Goal: Communication & Community: Answer question/provide support

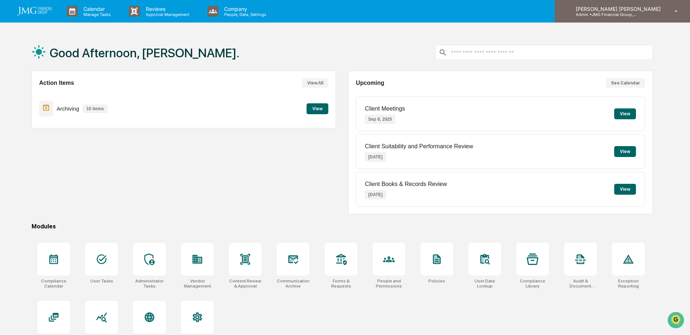
click at [638, 15] on p "Admin • JMG Financial Group, Ltd." at bounding box center [603, 14] width 67 height 5
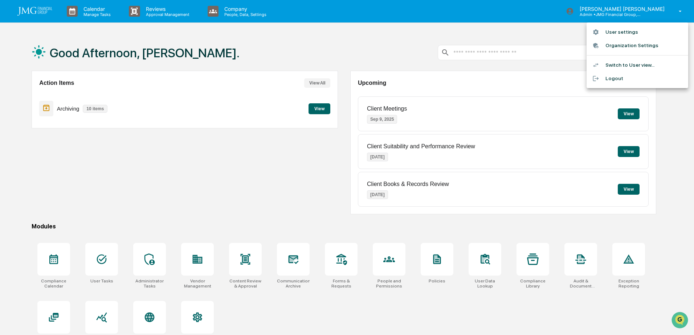
click at [282, 190] on div at bounding box center [347, 167] width 694 height 335
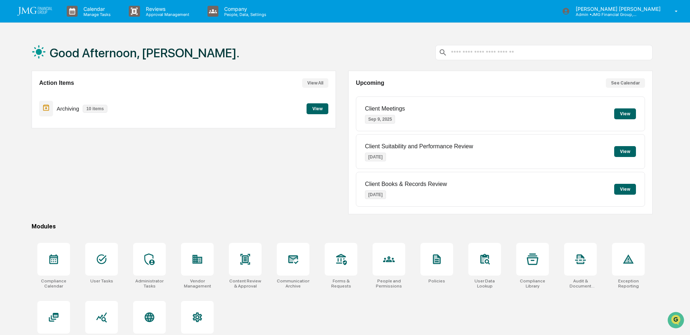
scroll to position [34, 0]
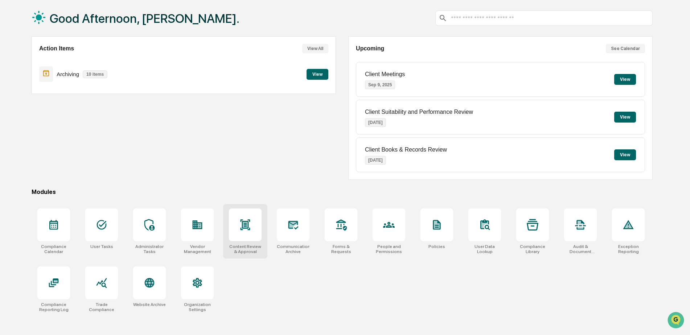
click at [254, 231] on div at bounding box center [245, 225] width 33 height 33
click at [348, 233] on div at bounding box center [341, 225] width 33 height 33
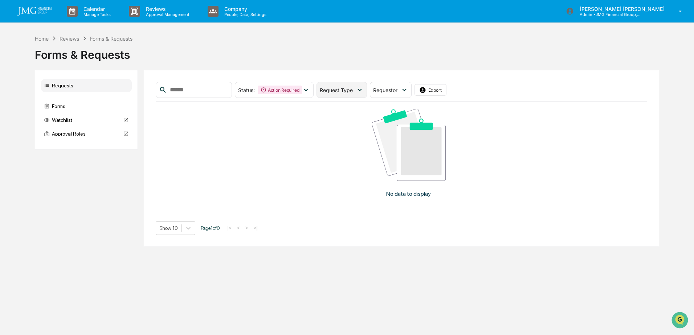
click at [353, 91] on span "Request Type" at bounding box center [336, 90] width 33 height 6
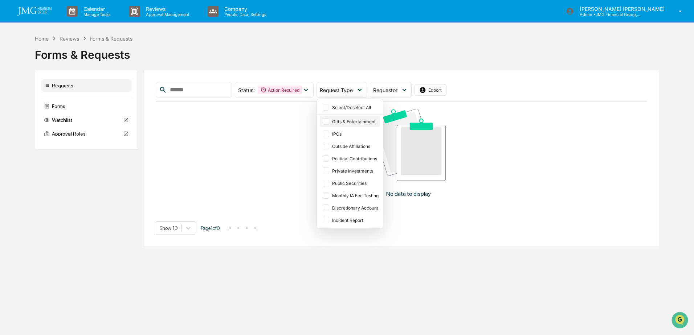
click at [329, 120] on div at bounding box center [326, 121] width 7 height 7
click at [314, 90] on div "Status : Action Required" at bounding box center [274, 90] width 79 height 16
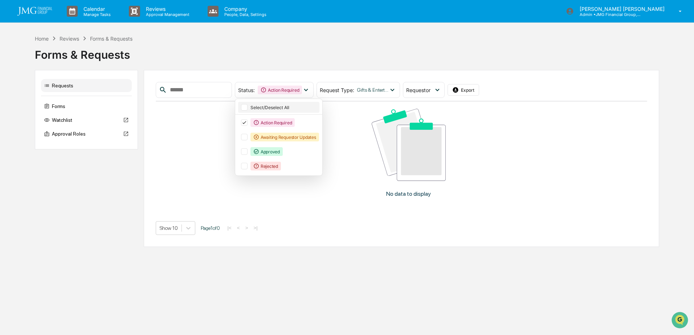
click at [282, 108] on div "Select/Deselect All" at bounding box center [283, 107] width 67 height 5
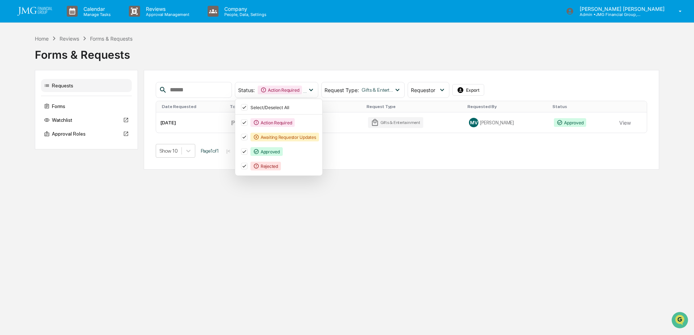
click at [408, 169] on div "Status : Action Required Awaiting Requestor Updates Approved Rejected Select/De…" at bounding box center [402, 120] width 516 height 100
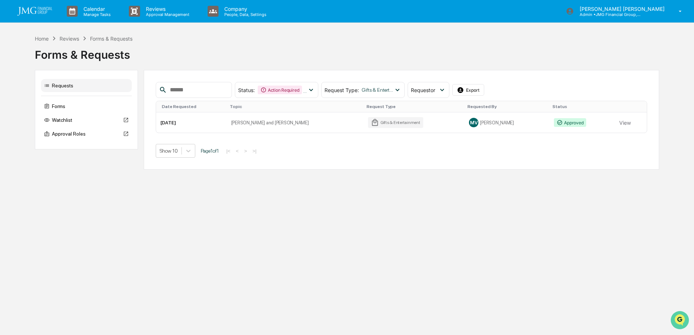
click at [681, 316] on img "Open customer support" at bounding box center [680, 320] width 18 height 15
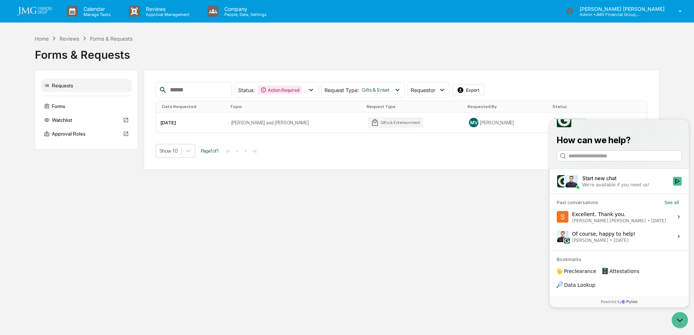
click at [648, 182] on div "Start new chat" at bounding box center [625, 178] width 86 height 7
click at [673, 186] on button "Start new chat We're available if you need us!" at bounding box center [677, 181] width 9 height 9
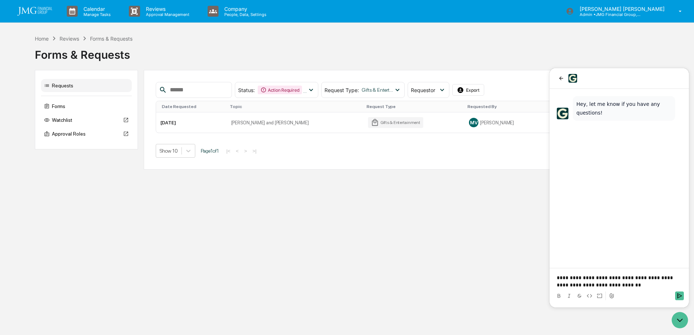
click at [583, 278] on p "**********" at bounding box center [619, 281] width 125 height 15
click at [561, 279] on p "**********" at bounding box center [619, 281] width 125 height 15
click at [620, 287] on p "**********" at bounding box center [619, 281] width 125 height 15
click at [678, 295] on icon "Send" at bounding box center [679, 296] width 5 height 5
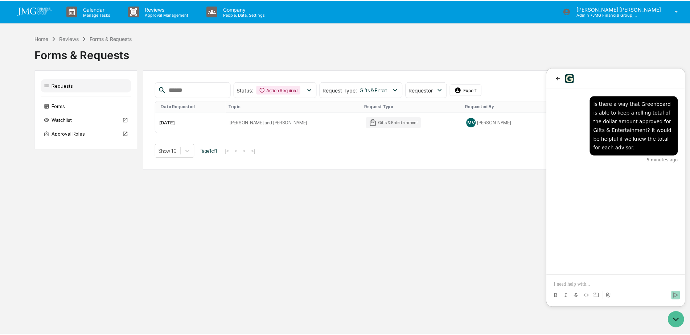
scroll to position [8, 0]
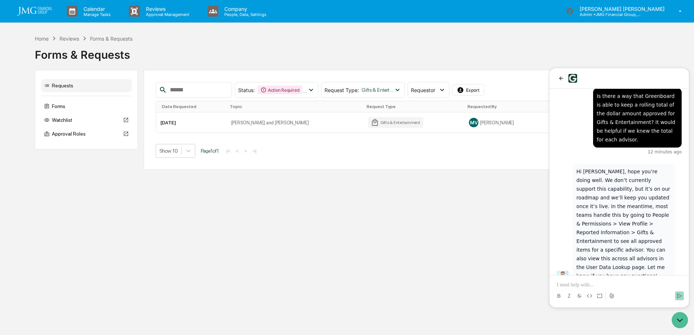
click at [334, 187] on div "Calendar Manage Tasks Reviews Approval Management Company People, Data, Setting…" at bounding box center [347, 167] width 694 height 335
click at [315, 94] on icon at bounding box center [311, 90] width 8 height 8
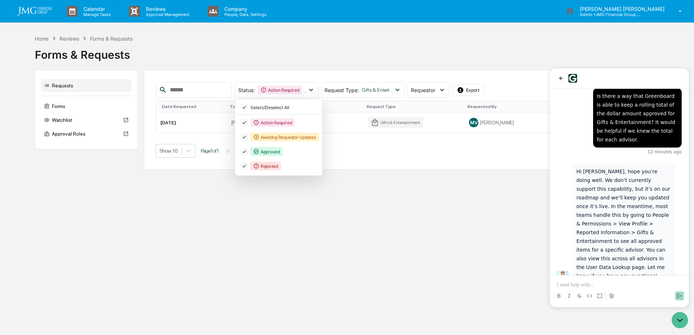
click at [369, 176] on div "Calendar Manage Tasks Reviews Approval Management Company People, Data, Setting…" at bounding box center [347, 167] width 694 height 335
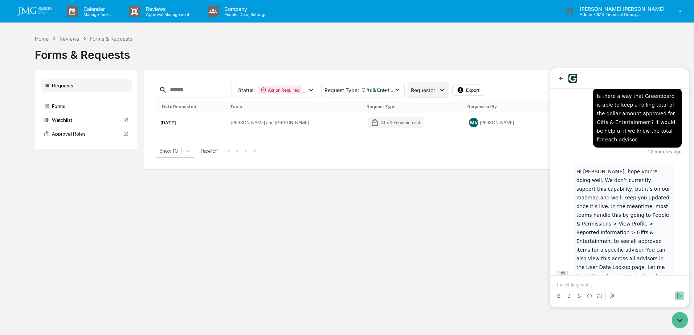
click at [449, 92] on div "Requestor" at bounding box center [429, 90] width 42 height 16
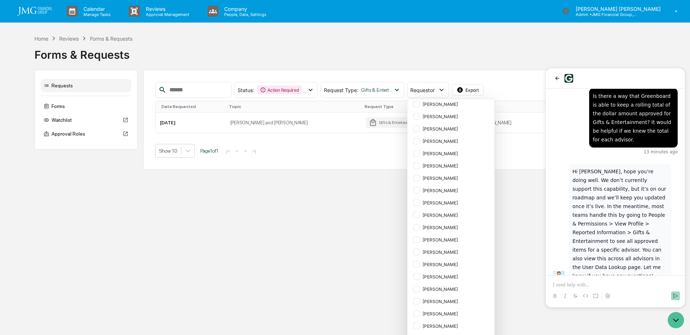
scroll to position [798, 0]
click at [420, 200] on div at bounding box center [416, 203] width 7 height 7
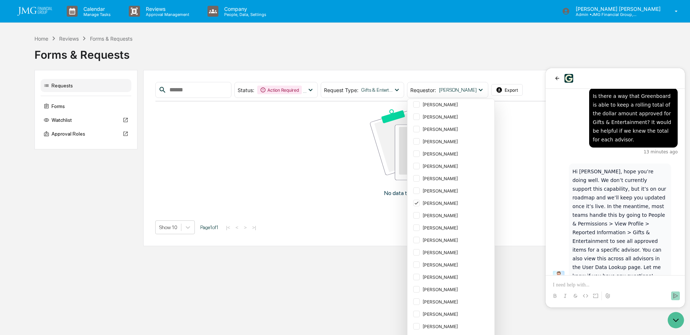
click at [398, 244] on div "Status : Action Required Awaiting Requestor Updates Approved Rejected Select/De…" at bounding box center [399, 158] width 512 height 176
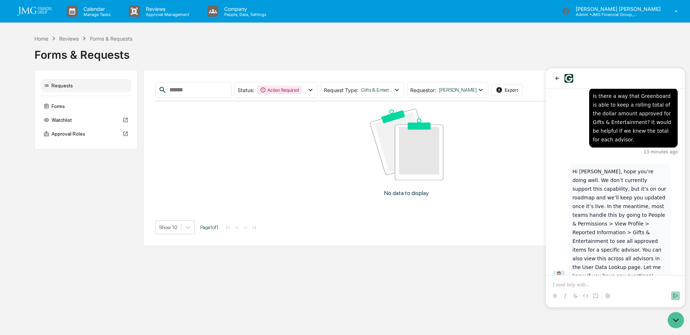
scroll to position [798, 0]
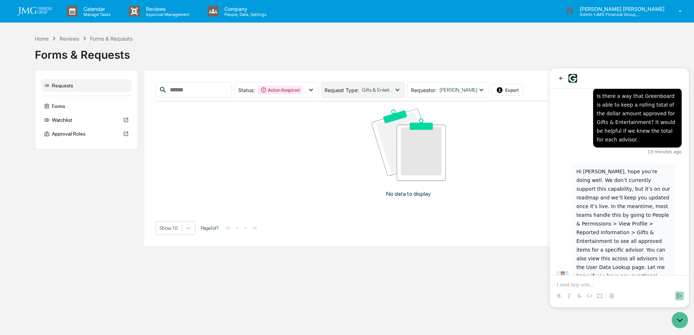
click at [401, 91] on icon at bounding box center [397, 90] width 8 height 8
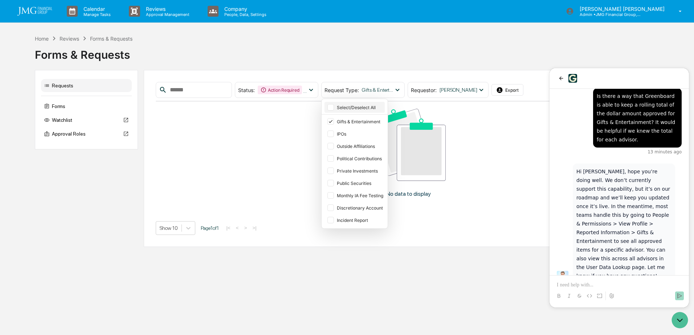
click at [382, 104] on div "Select/Deselect All" at bounding box center [354, 107] width 60 height 11
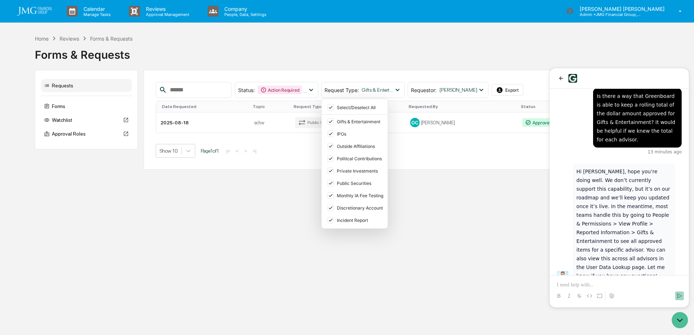
click at [432, 184] on div "Calendar Manage Tasks Reviews Approval Management Company People, Data, Setting…" at bounding box center [347, 167] width 694 height 335
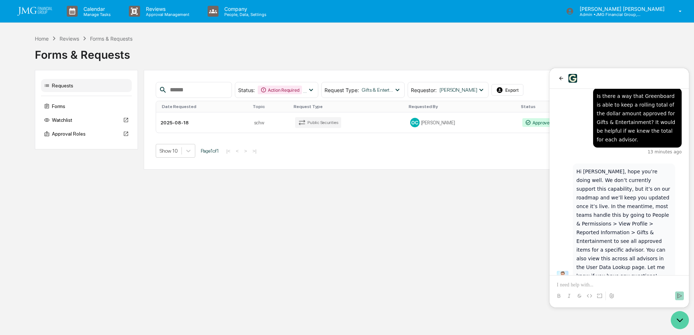
click at [682, 321] on icon "Open customer support" at bounding box center [680, 320] width 18 height 18
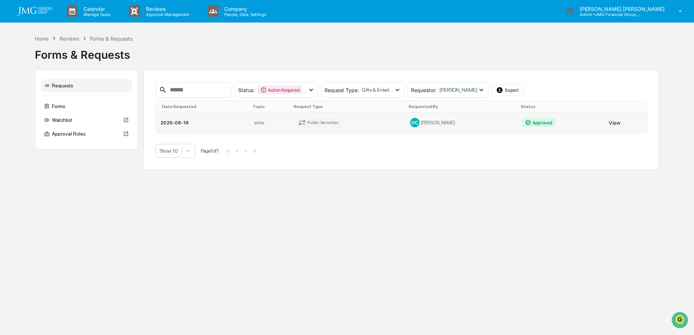
click at [614, 121] on button "View" at bounding box center [615, 122] width 12 height 15
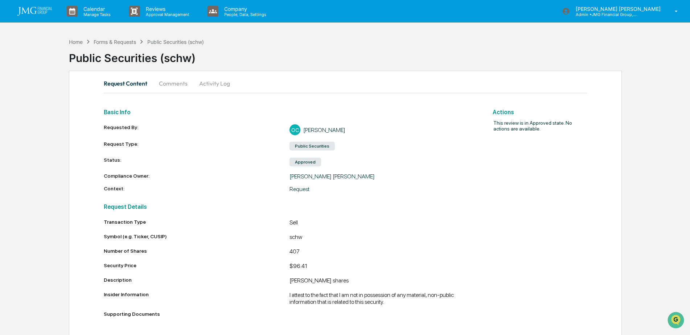
scroll to position [0, 0]
click at [173, 85] on button "Comments" at bounding box center [173, 82] width 40 height 17
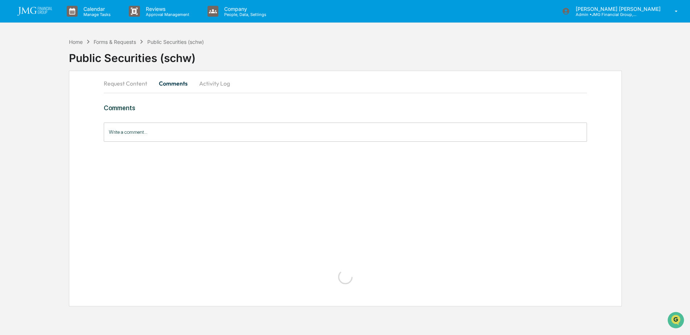
scroll to position [0, 0]
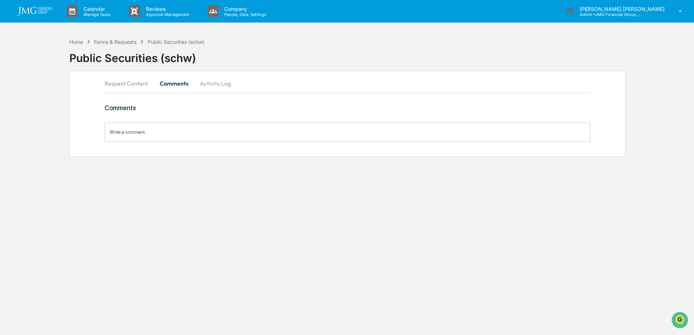
click at [131, 84] on button "Request Content" at bounding box center [129, 83] width 49 height 17
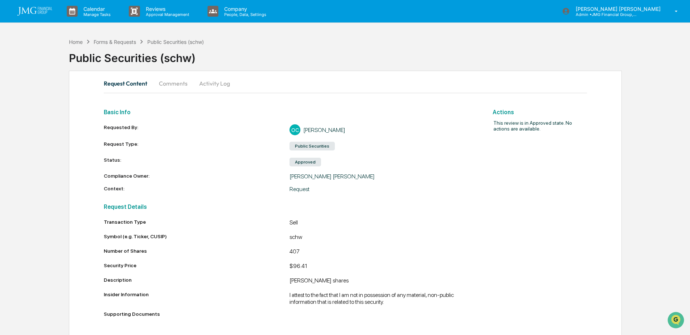
click at [206, 82] on button "Activity Log" at bounding box center [214, 83] width 42 height 17
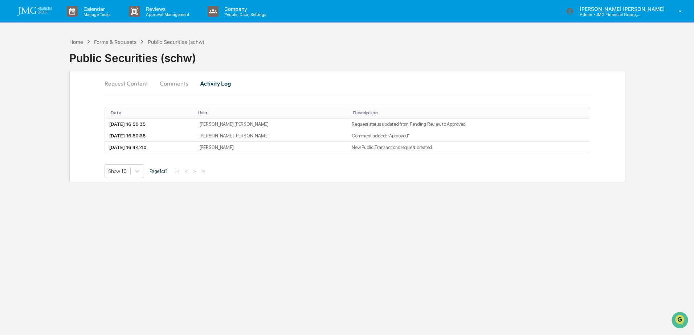
click at [125, 80] on button "Request Content" at bounding box center [129, 83] width 49 height 17
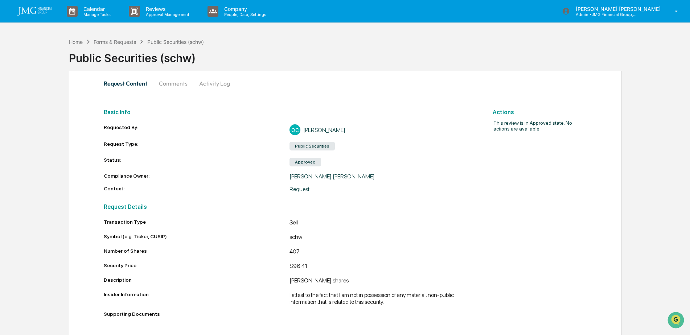
click at [172, 88] on button "Comments" at bounding box center [173, 83] width 40 height 17
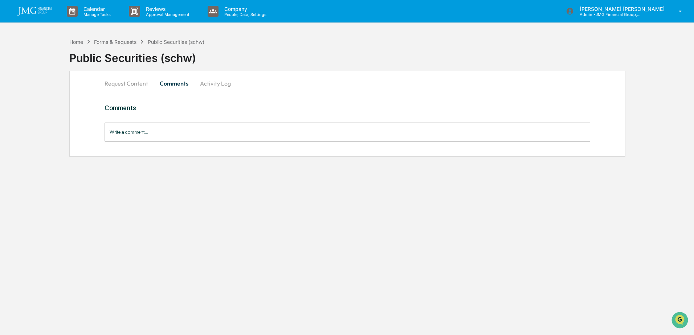
click at [202, 87] on button "Activity Log" at bounding box center [215, 83] width 42 height 17
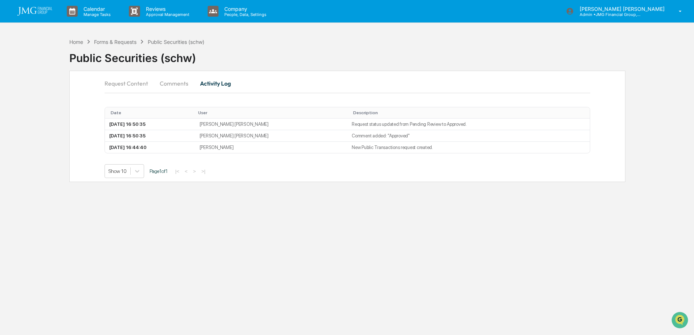
click at [125, 85] on button "Request Content" at bounding box center [129, 83] width 49 height 17
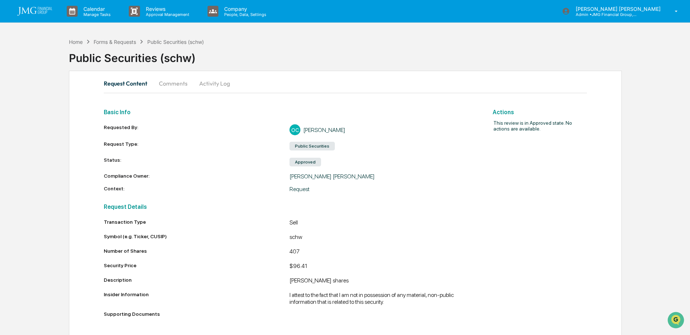
click at [38, 11] on img at bounding box center [34, 11] width 35 height 9
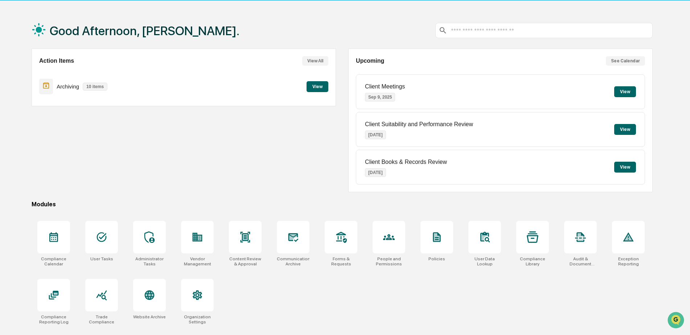
scroll to position [34, 0]
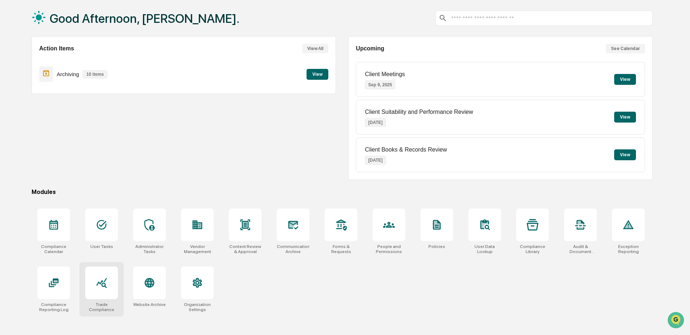
click at [99, 280] on icon at bounding box center [102, 283] width 12 height 12
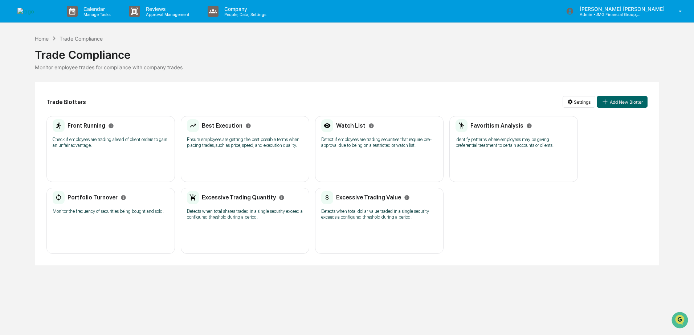
click at [358, 127] on h2 "Watch List" at bounding box center [350, 125] width 29 height 7
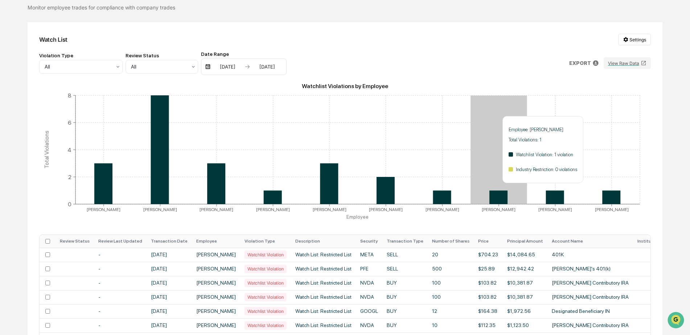
scroll to position [73, 0]
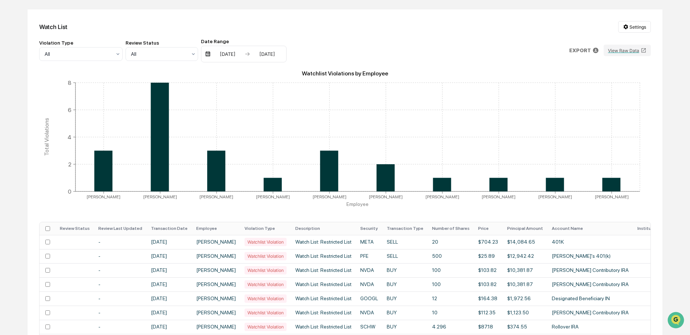
click at [168, 229] on th "Transaction Date" at bounding box center [169, 228] width 45 height 13
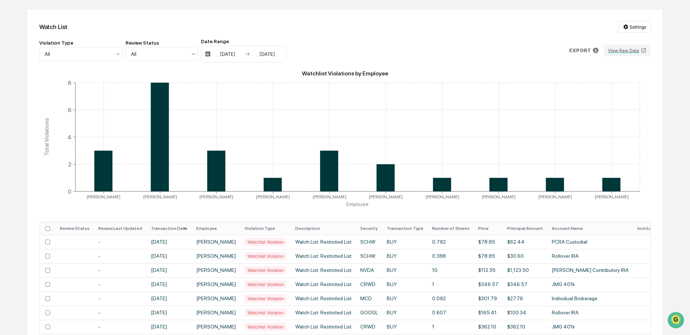
click at [172, 227] on th "Transaction Date" at bounding box center [169, 228] width 45 height 13
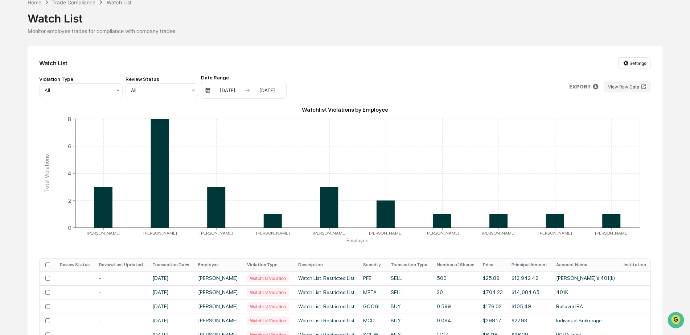
scroll to position [0, 0]
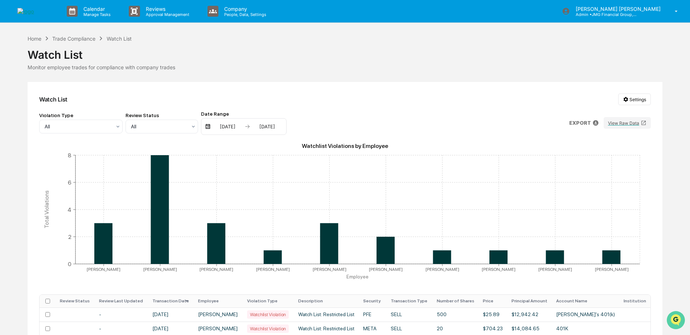
click at [674, 320] on img "Open customer support" at bounding box center [676, 320] width 18 height 15
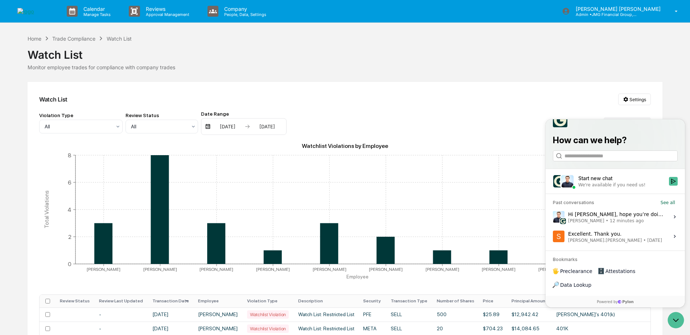
click at [641, 224] on span "Jack Rasmussen • 12 minutes ago" at bounding box center [616, 221] width 97 height 6
click at [553, 217] on button "View issue" at bounding box center [553, 217] width 0 height 0
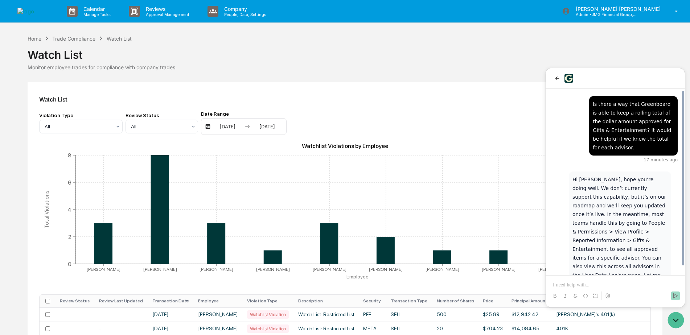
scroll to position [8, 0]
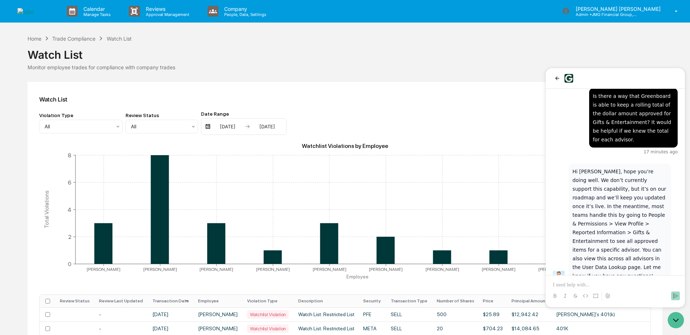
click at [579, 284] on p at bounding box center [615, 285] width 125 height 7
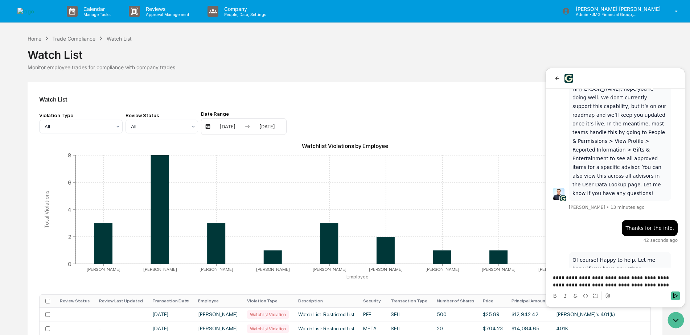
scroll to position [98, 0]
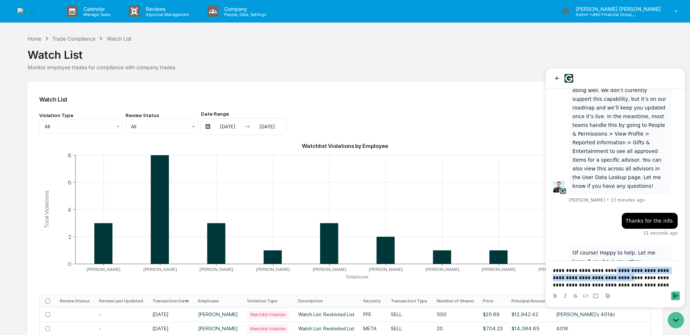
click at [609, 274] on p "**********" at bounding box center [615, 278] width 125 height 22
click at [609, 275] on p "**********" at bounding box center [615, 278] width 125 height 22
click at [610, 271] on p "**********" at bounding box center [615, 278] width 125 height 22
click at [647, 286] on p "**********" at bounding box center [615, 278] width 125 height 22
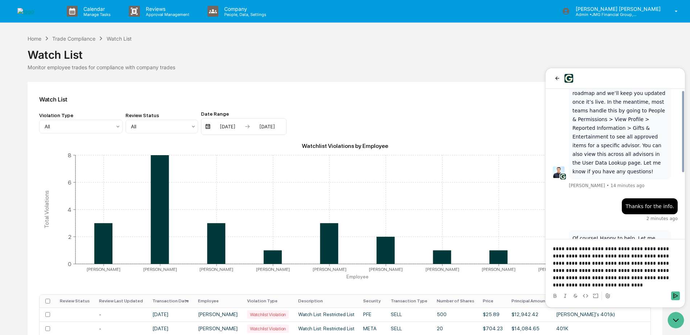
scroll to position [120, 0]
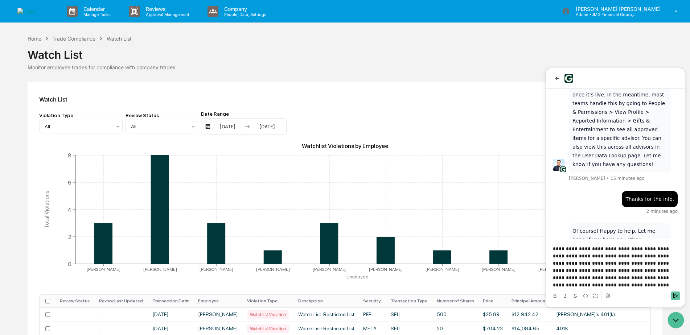
click at [678, 292] on button "Send" at bounding box center [675, 296] width 9 height 9
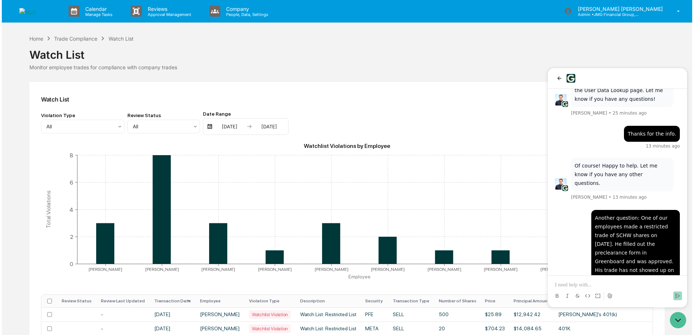
scroll to position [272, 0]
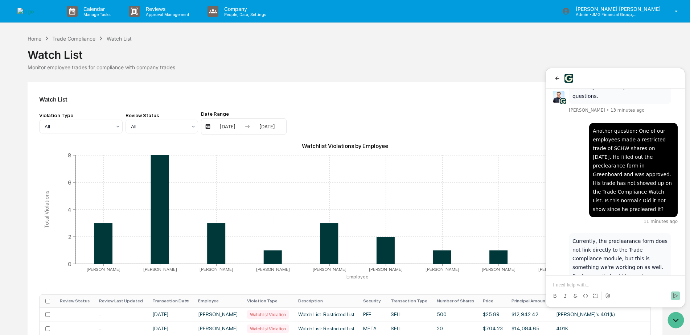
click at [403, 66] on div "Monitor employee trades for compliance with company trades" at bounding box center [345, 67] width 635 height 6
click at [675, 324] on icon "Open customer support" at bounding box center [676, 320] width 18 height 18
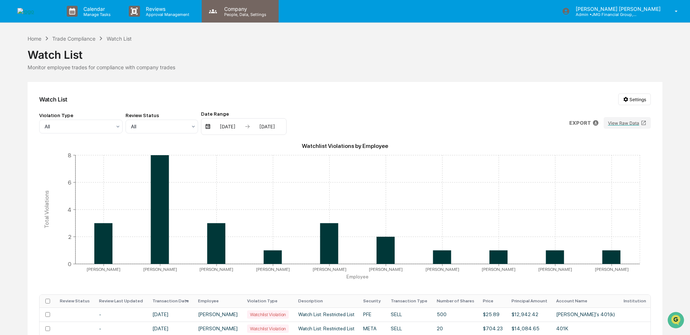
click at [247, 17] on div "Company People, Data, Settings" at bounding box center [240, 11] width 77 height 22
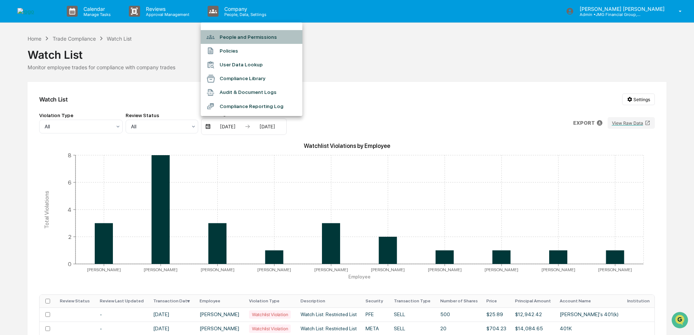
click at [240, 41] on li "People and Permissions" at bounding box center [252, 37] width 102 height 14
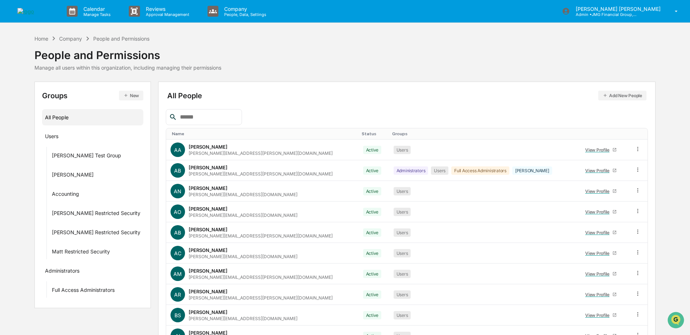
click at [208, 112] on div at bounding box center [204, 117] width 76 height 16
click at [212, 116] on input "text" at bounding box center [208, 116] width 62 height 9
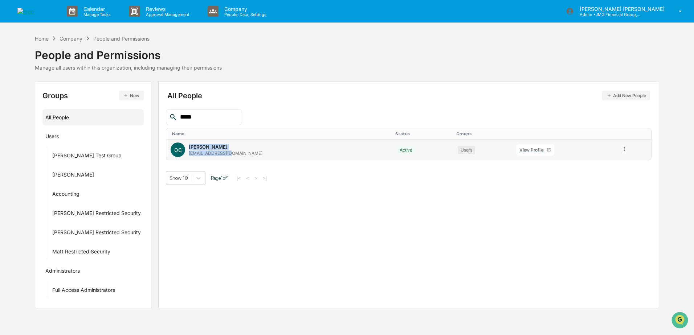
drag, startPoint x: 185, startPoint y: 147, endPoint x: 226, endPoint y: 154, distance: 41.3
click at [226, 154] on div "Oscar Cantu OscarC@jmgfin.com" at bounding box center [226, 150] width 74 height 12
drag, startPoint x: 226, startPoint y: 154, endPoint x: 218, endPoint y: 154, distance: 8.4
copy div "Oscar Cantu OscarC@jmgfin.com"
click at [680, 323] on icon "Open customer support" at bounding box center [680, 329] width 18 height 18
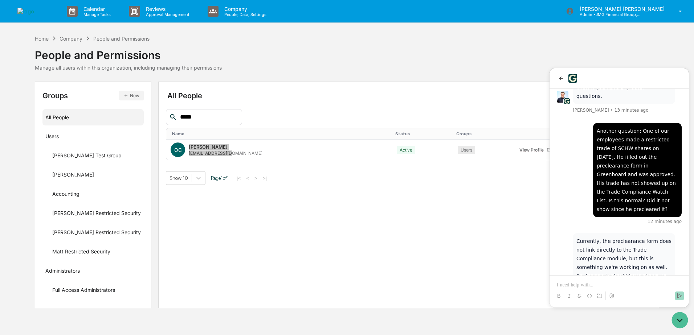
click at [583, 285] on p at bounding box center [619, 285] width 125 height 7
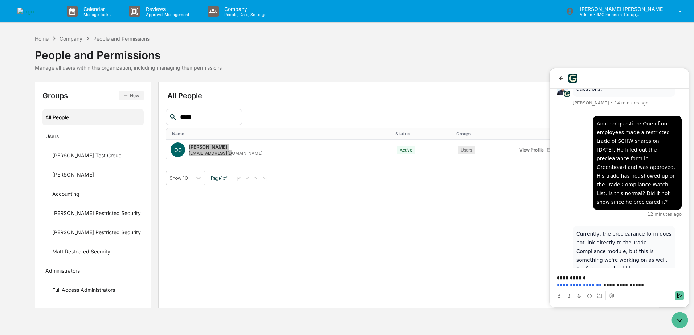
click at [680, 296] on icon "Send" at bounding box center [679, 296] width 6 height 6
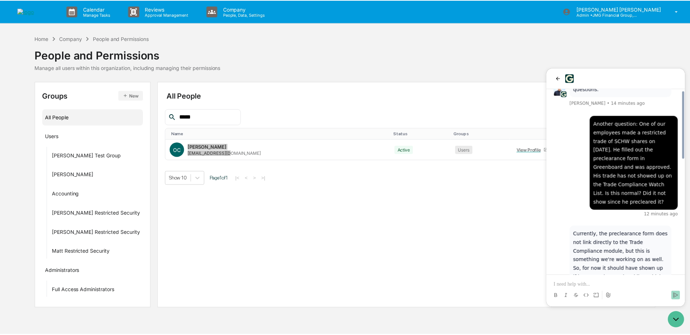
scroll to position [313, 0]
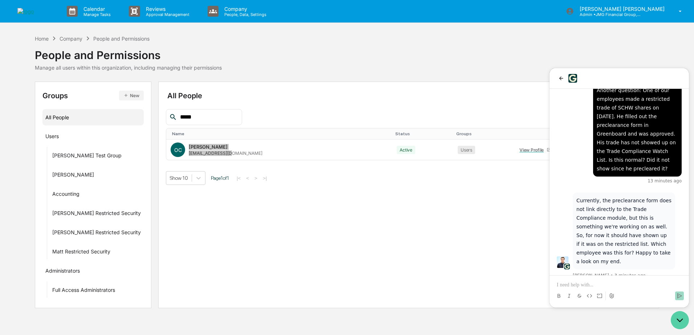
click at [677, 317] on icon "Open customer support" at bounding box center [680, 320] width 18 height 18
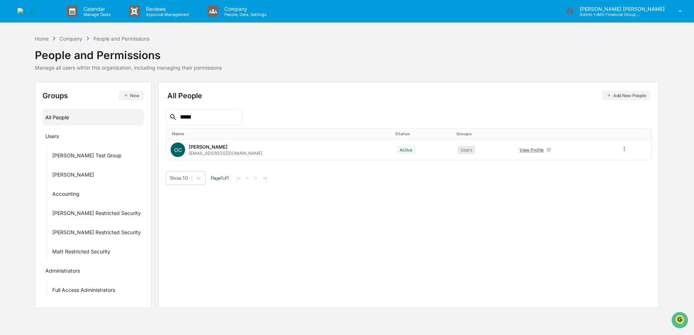
click at [223, 117] on input "*****" at bounding box center [208, 116] width 62 height 9
type input "*"
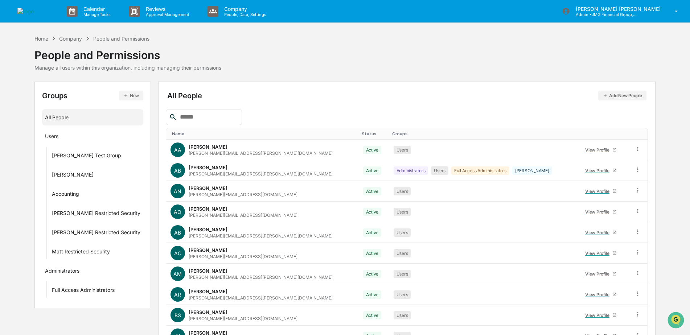
click at [67, 38] on div "Company" at bounding box center [70, 39] width 23 height 6
click at [47, 37] on div "Home" at bounding box center [41, 39] width 14 height 6
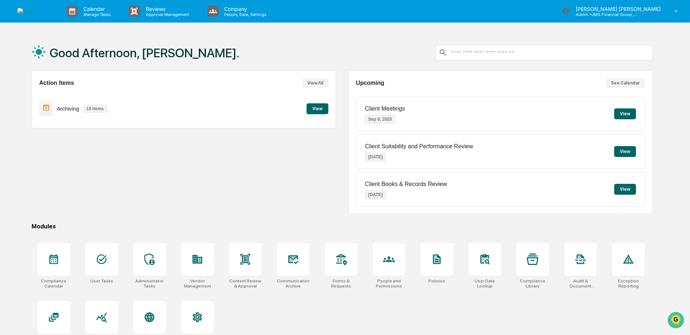
scroll to position [417, 0]
click at [676, 317] on img "Open customer support" at bounding box center [676, 320] width 18 height 15
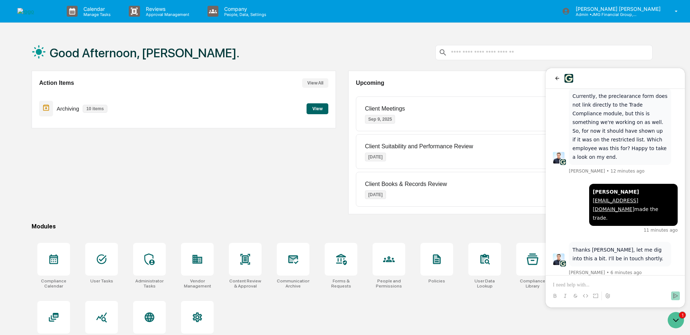
click at [457, 307] on div "Compliance Calendar User Tasks Administrator Tasks Vendor Management Content Re…" at bounding box center [342, 295] width 621 height 112
click at [322, 220] on div "Good Afternoon, Steven. Action Items View All Archiving 10 items View Upcoming …" at bounding box center [342, 201] width 643 height 335
click at [682, 319] on icon "Open customer support" at bounding box center [676, 320] width 18 height 18
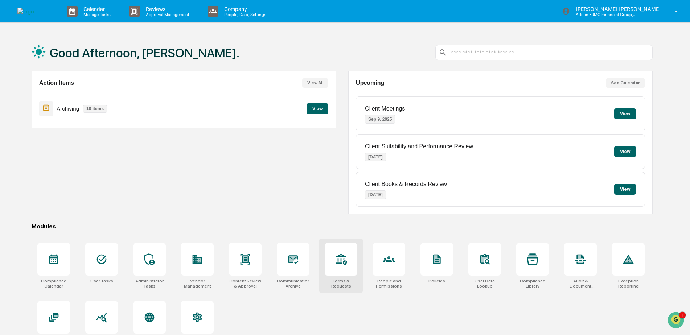
scroll to position [34, 0]
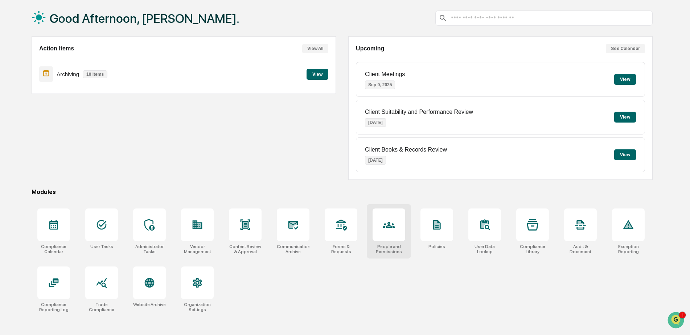
click at [389, 226] on icon at bounding box center [389, 225] width 4 height 4
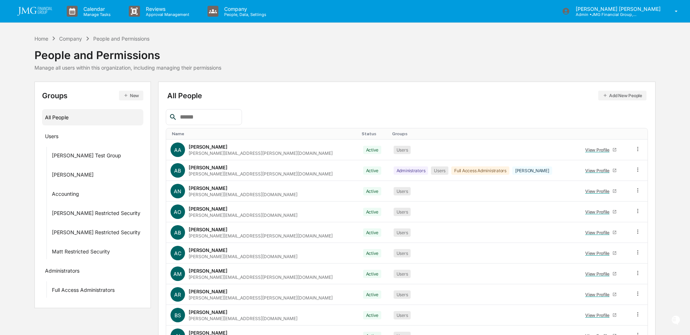
click at [225, 115] on input "text" at bounding box center [208, 116] width 62 height 9
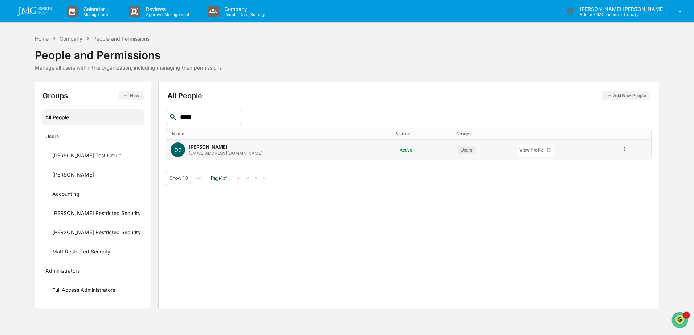
type input "*****"
click at [519, 151] on div "View Profile" at bounding box center [532, 149] width 27 height 5
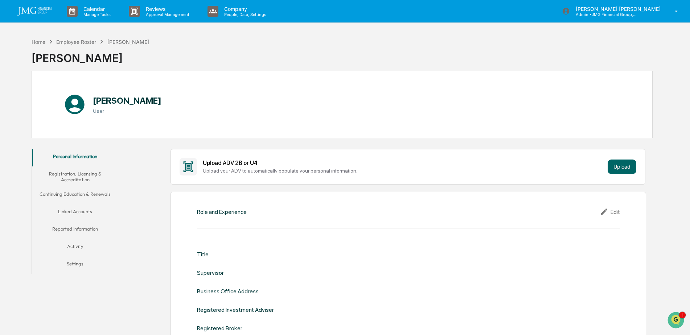
click at [90, 211] on button "Linked Accounts" at bounding box center [75, 212] width 87 height 17
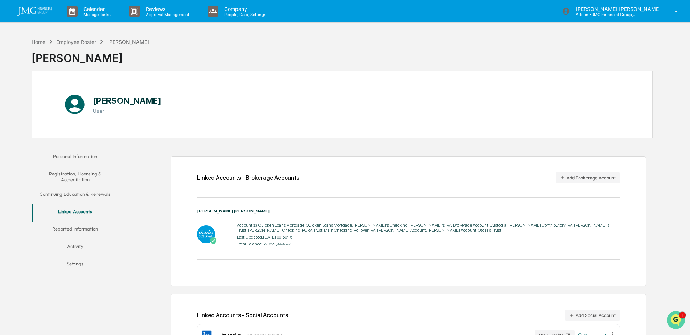
click at [675, 322] on icon "Open customer support" at bounding box center [676, 329] width 18 height 18
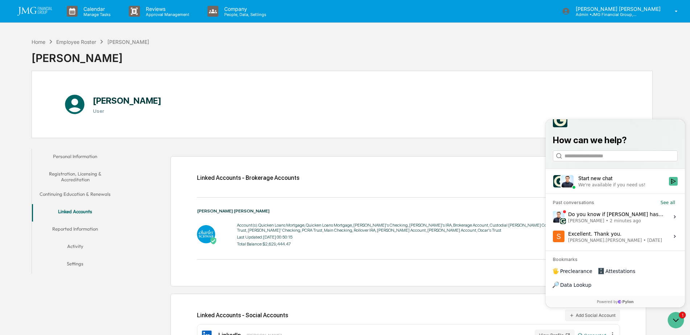
click at [642, 224] on div "Do you know if Oscar has his account properly connected? I'm not seeing the rec…" at bounding box center [616, 217] width 97 height 14
click at [553, 217] on button "View issue" at bounding box center [553, 217] width 0 height 0
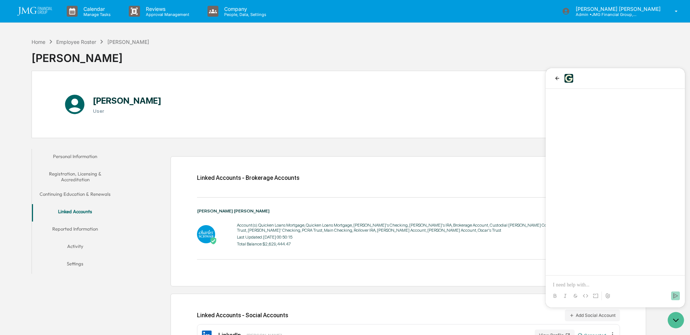
scroll to position [417, 0]
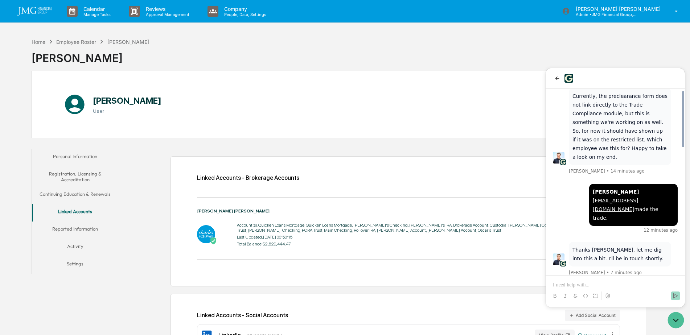
click at [595, 284] on p at bounding box center [615, 285] width 125 height 7
click at [645, 279] on p "**********" at bounding box center [615, 281] width 125 height 15
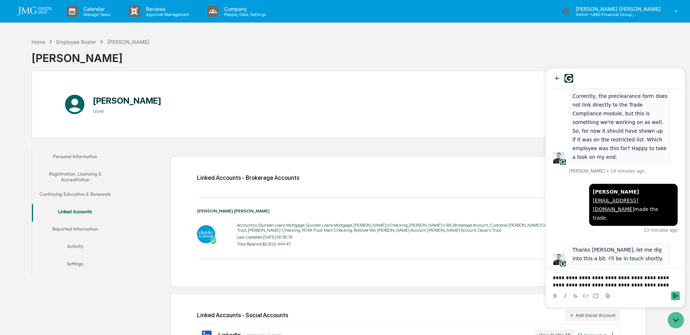
click at [660, 287] on p "**********" at bounding box center [615, 281] width 125 height 15
click at [551, 281] on div "**********" at bounding box center [616, 281] width 134 height 15
click at [553, 279] on p "**********" at bounding box center [615, 281] width 125 height 15
click at [677, 295] on icon "Send" at bounding box center [676, 296] width 6 height 6
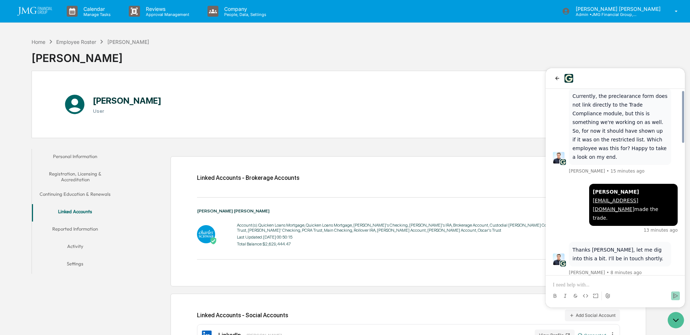
scroll to position [467, 0]
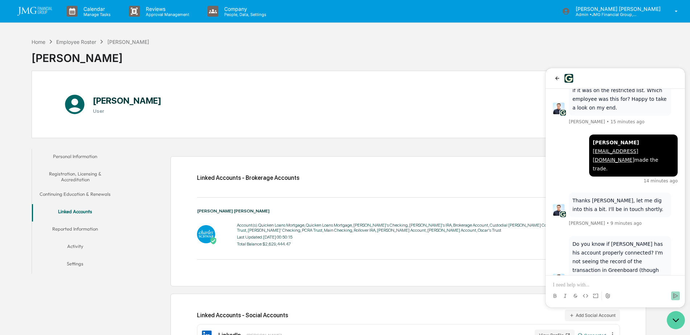
click at [676, 320] on icon "Open customer support" at bounding box center [676, 320] width 18 height 18
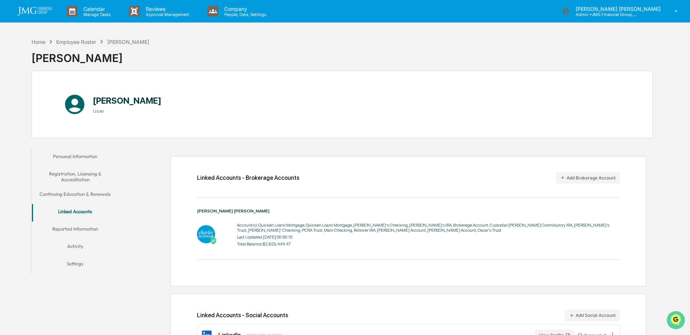
click at [671, 323] on icon "Open customer support" at bounding box center [676, 329] width 18 height 18
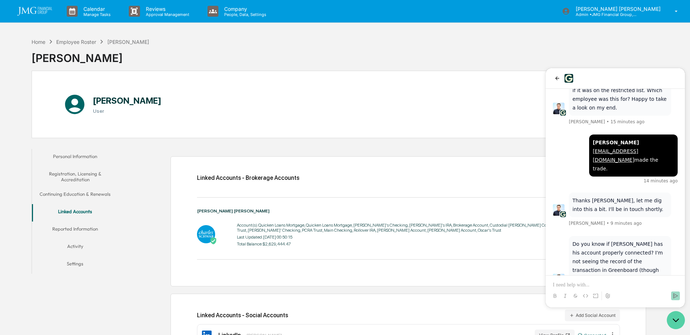
click at [668, 319] on icon "Open customer support" at bounding box center [676, 320] width 18 height 18
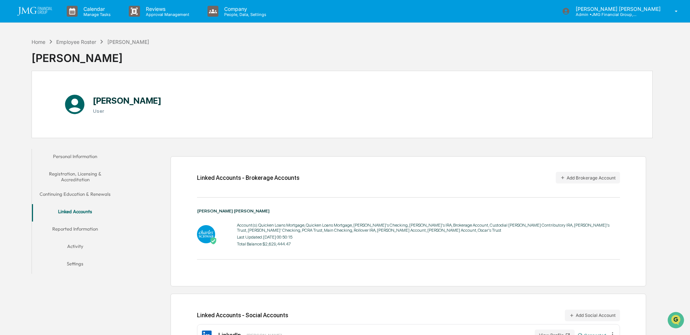
scroll to position [519, 0]
click at [680, 315] on img "Open customer support" at bounding box center [676, 320] width 18 height 15
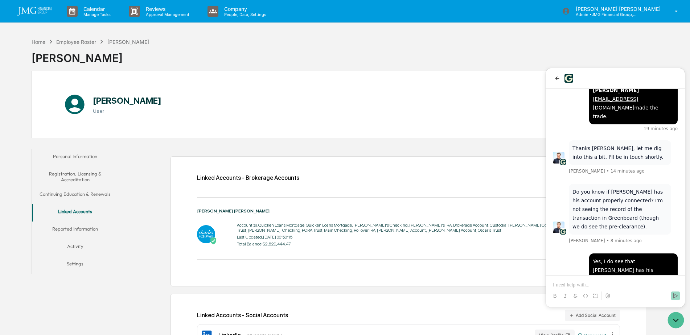
click at [583, 284] on p at bounding box center [615, 285] width 125 height 7
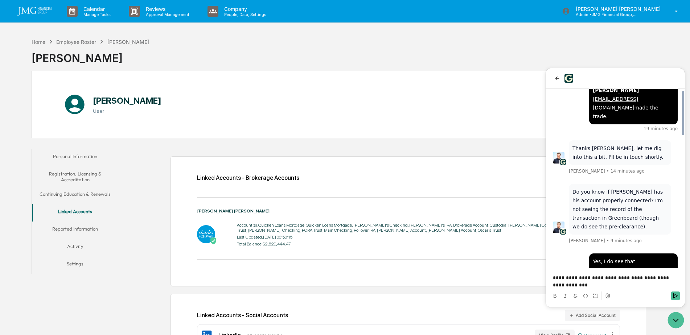
scroll to position [526, 0]
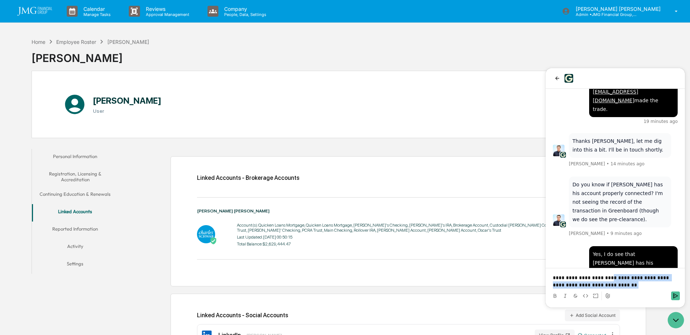
drag, startPoint x: 598, startPoint y: 278, endPoint x: 625, endPoint y: 288, distance: 28.1
click at [625, 287] on p "**********" at bounding box center [615, 281] width 125 height 15
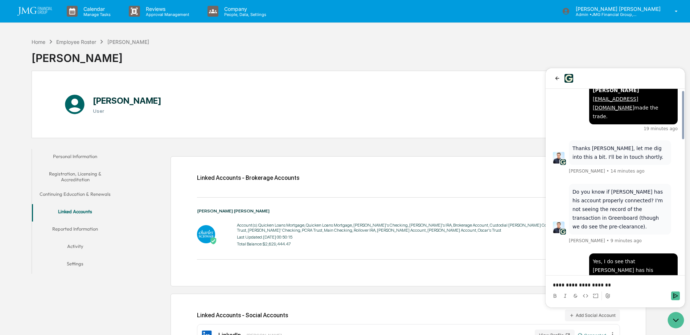
click at [607, 286] on p "**********" at bounding box center [615, 285] width 125 height 7
click at [673, 296] on icon "Send" at bounding box center [676, 296] width 6 height 6
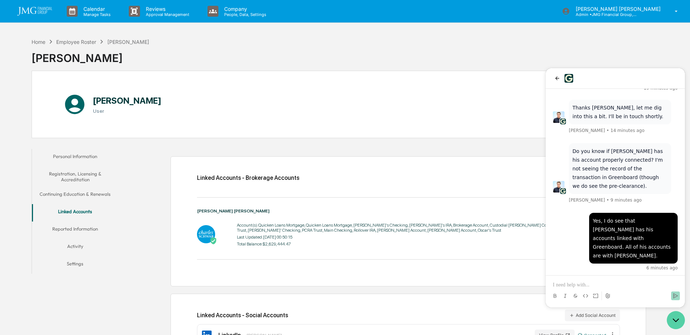
click at [672, 318] on icon "Open customer support" at bounding box center [676, 320] width 18 height 18
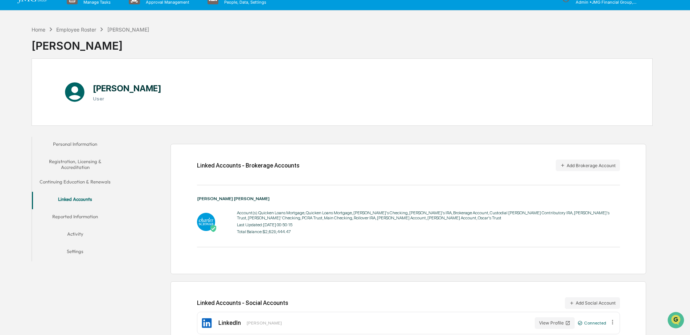
scroll to position [0, 0]
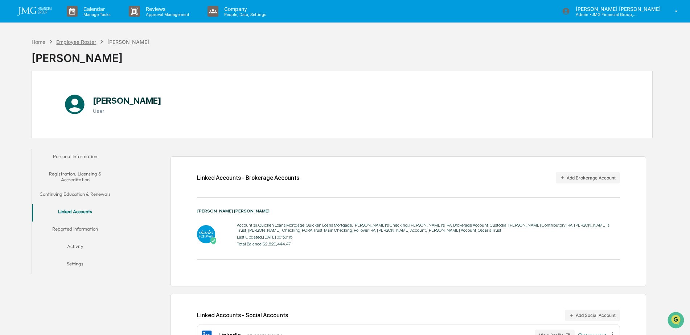
click at [86, 42] on div "Employee Roster" at bounding box center [76, 42] width 40 height 6
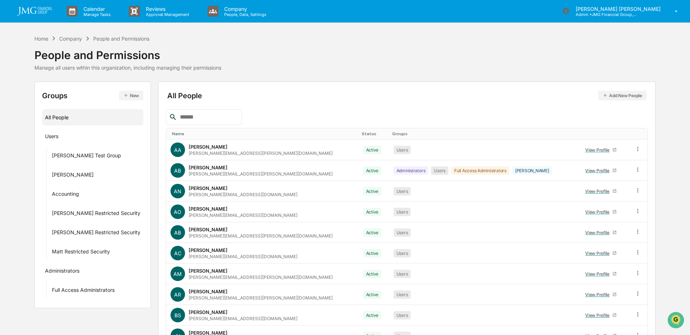
click at [44, 9] on img at bounding box center [34, 11] width 35 height 9
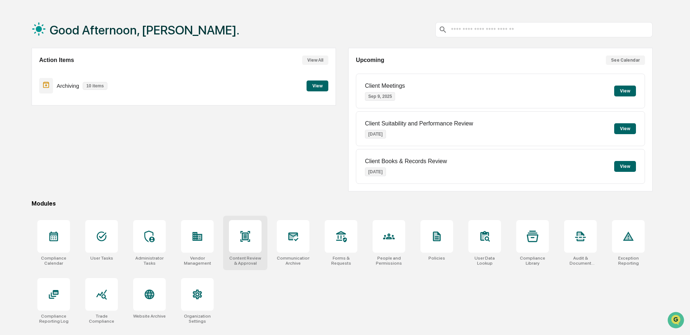
scroll to position [34, 0]
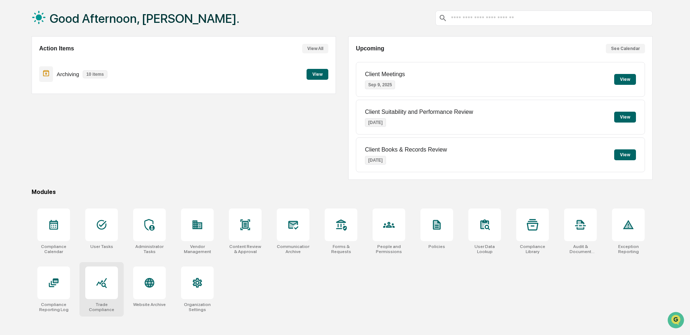
click at [109, 287] on div at bounding box center [101, 283] width 33 height 33
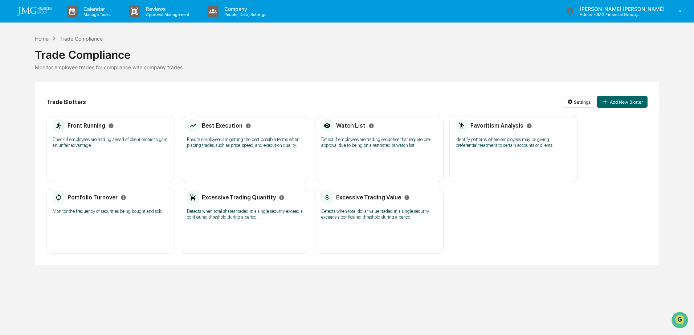
click at [356, 126] on h2 "Watch List" at bounding box center [350, 125] width 29 height 7
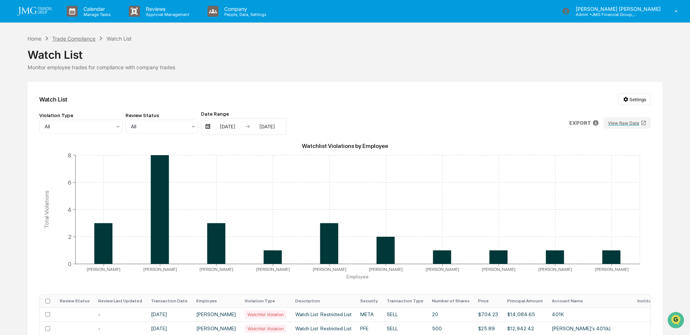
click at [83, 40] on div "Trade Compliance" at bounding box center [73, 39] width 43 height 6
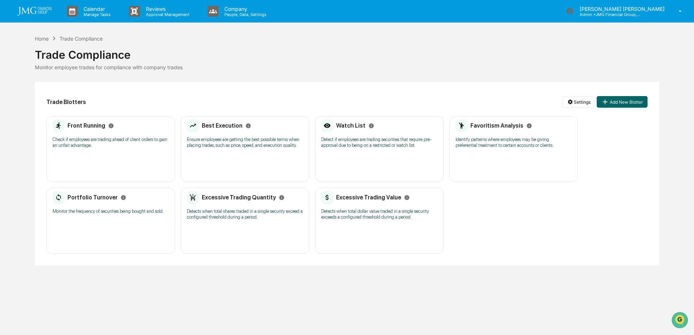
click at [45, 13] on img at bounding box center [34, 11] width 35 height 9
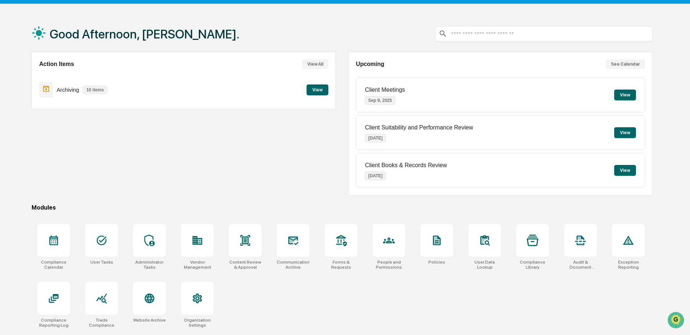
scroll to position [34, 0]
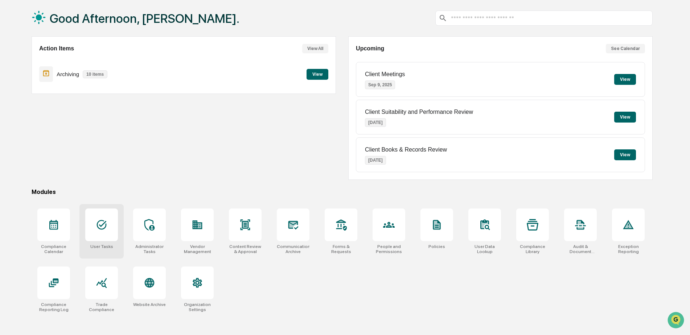
click at [107, 228] on icon at bounding box center [102, 225] width 12 height 12
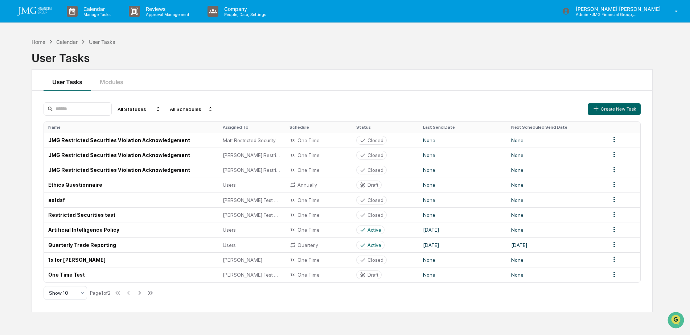
click at [41, 14] on img at bounding box center [34, 11] width 35 height 9
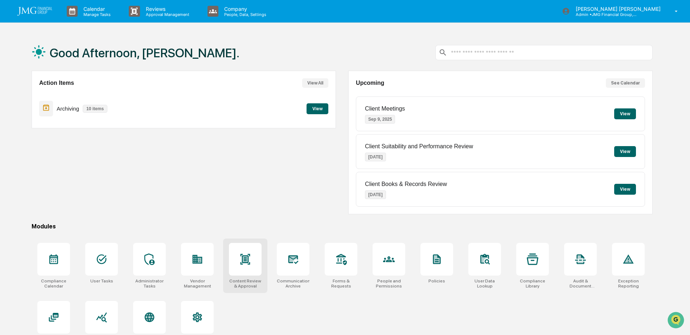
click at [244, 266] on div at bounding box center [245, 259] width 33 height 33
click at [331, 259] on div at bounding box center [341, 259] width 33 height 33
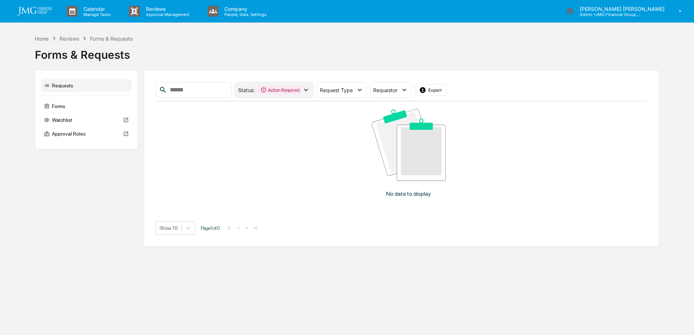
click at [314, 95] on div "Status : Action Required" at bounding box center [274, 90] width 79 height 16
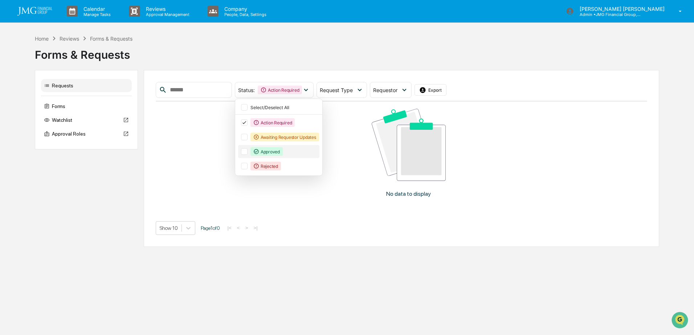
click at [261, 151] on div "Approved" at bounding box center [278, 151] width 81 height 13
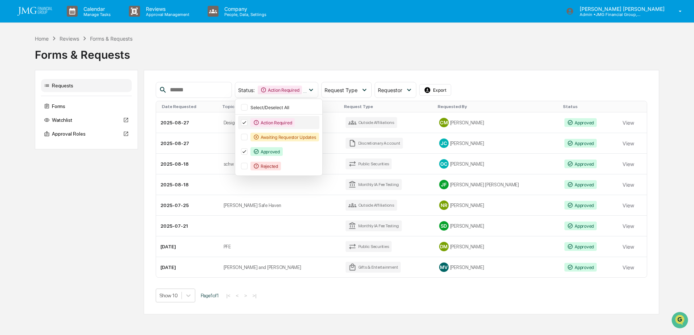
click at [248, 124] on icon at bounding box center [244, 122] width 8 height 5
click at [436, 290] on div "Show 10 Page 1 of 1 |< < > >|" at bounding box center [402, 296] width 492 height 14
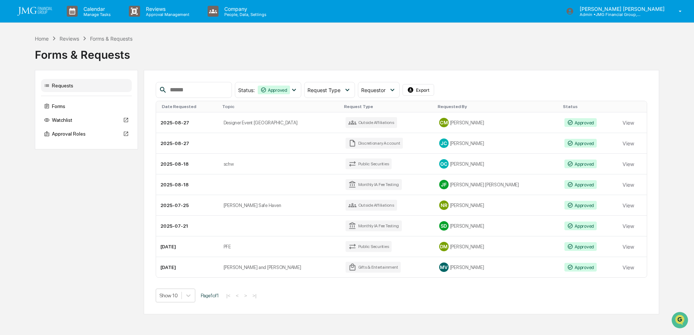
click at [405, 162] on td "Public Securities" at bounding box center [387, 164] width 93 height 21
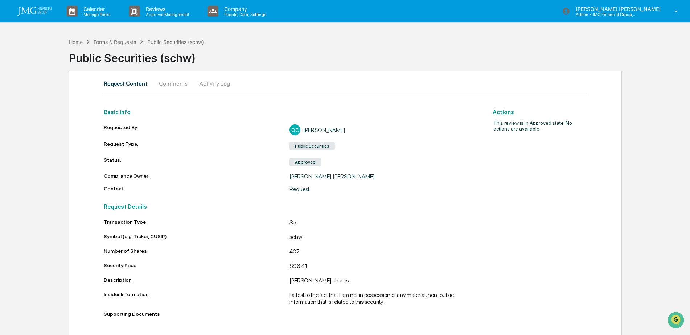
click at [218, 86] on button "Activity Log" at bounding box center [214, 83] width 42 height 17
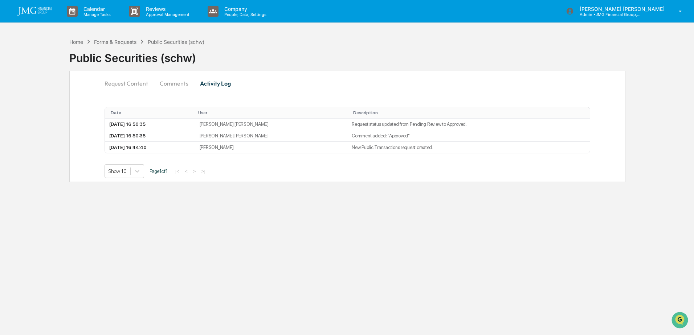
click at [131, 81] on button "Request Content" at bounding box center [129, 83] width 49 height 17
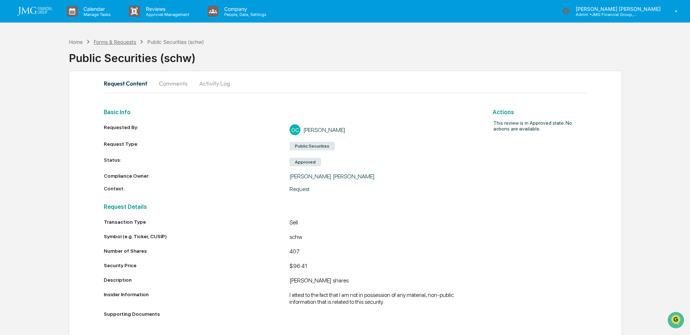
click at [117, 41] on div "Forms & Requests" at bounding box center [115, 42] width 42 height 6
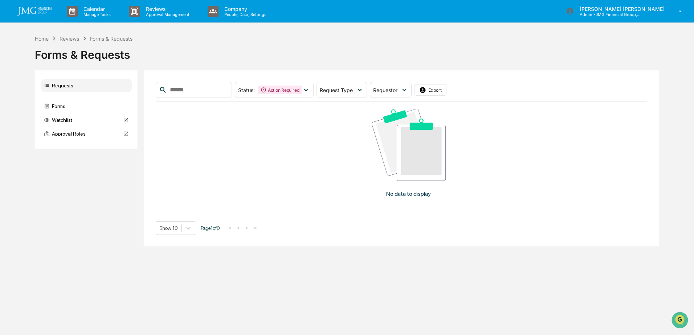
click at [114, 40] on div "Forms & Requests" at bounding box center [111, 39] width 42 height 6
click at [79, 118] on div "Watchlist" at bounding box center [86, 120] width 91 height 13
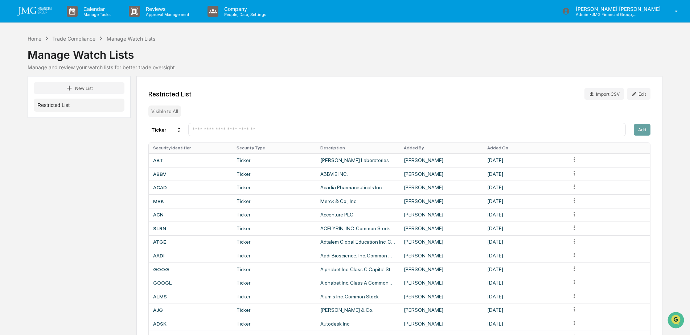
click at [128, 36] on div "Manage Watch Lists" at bounding box center [131, 39] width 49 height 6
click at [86, 40] on div "Trade Compliance" at bounding box center [73, 39] width 43 height 6
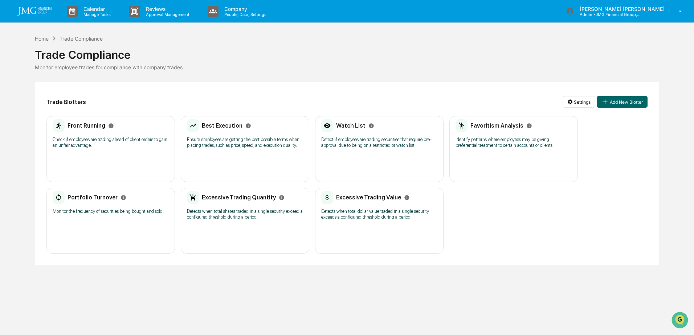
click at [42, 8] on img at bounding box center [34, 11] width 35 height 9
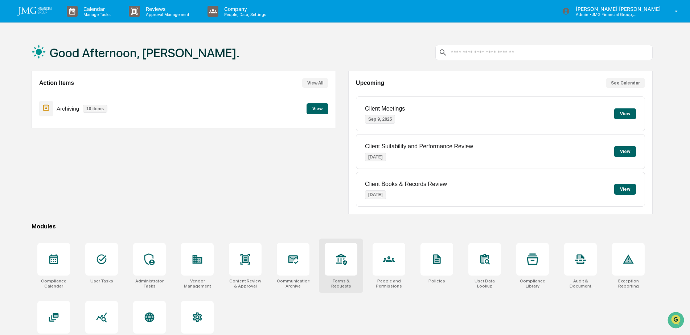
click at [337, 250] on div at bounding box center [341, 259] width 33 height 33
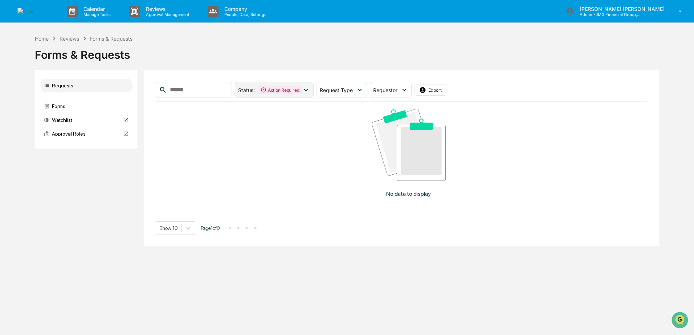
click at [297, 91] on div "Action Required" at bounding box center [280, 90] width 44 height 9
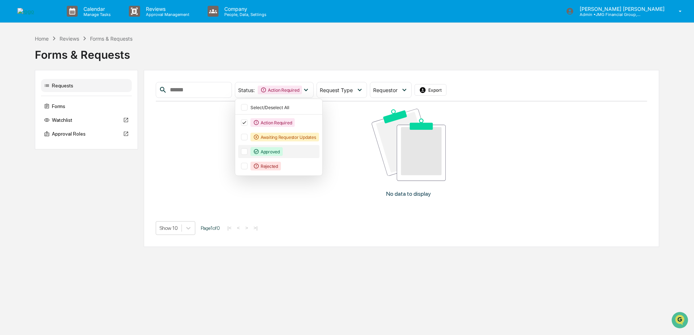
click at [247, 150] on div at bounding box center [244, 151] width 7 height 7
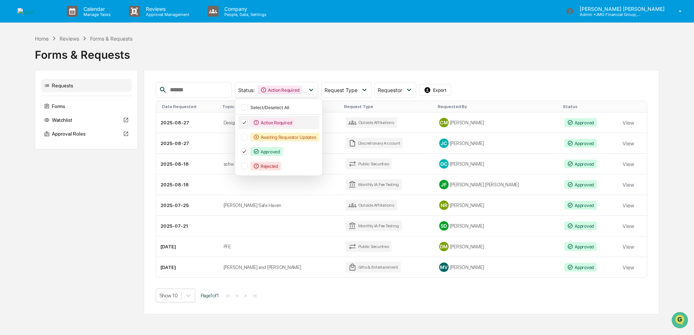
click at [248, 123] on icon at bounding box center [244, 122] width 8 height 5
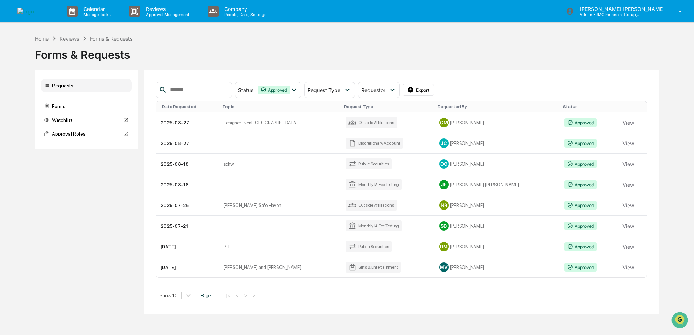
click at [500, 87] on div "Status : Approved Select/Deselect All Action Required Awaiting Requestor Update…" at bounding box center [402, 90] width 492 height 16
click at [482, 164] on div "OC Oscar Cantu" at bounding box center [497, 163] width 116 height 9
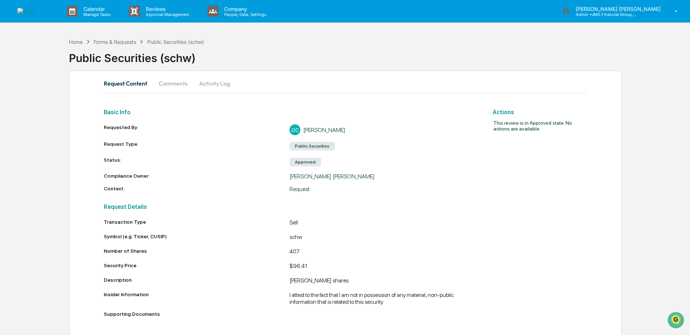
scroll to position [0, 0]
drag, startPoint x: 628, startPoint y: 64, endPoint x: 610, endPoint y: 62, distance: 18.3
click at [628, 64] on div "Public Securities (schw)" at bounding box center [379, 54] width 621 height 19
click at [672, 319] on img "Open customer support" at bounding box center [676, 320] width 18 height 15
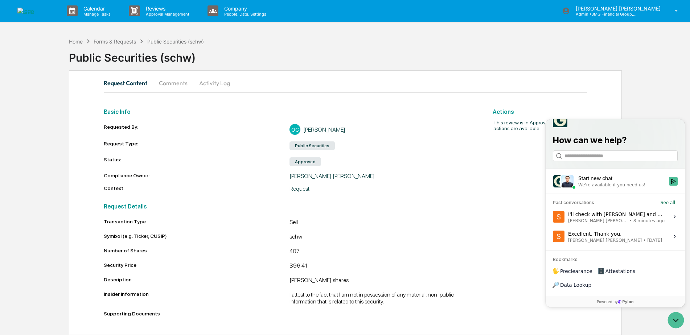
click at [405, 82] on div "Request Content Comments Activity Log" at bounding box center [345, 82] width 483 height 17
drag, startPoint x: 674, startPoint y: 319, endPoint x: 1325, endPoint y: 627, distance: 720.3
click at [674, 319] on icon "Open customer support" at bounding box center [676, 320] width 5 height 3
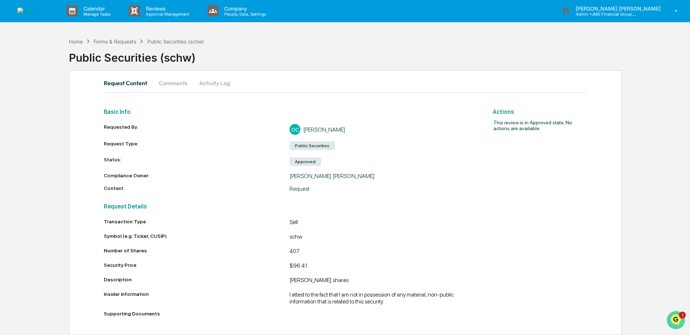
click at [675, 317] on img "Open customer support" at bounding box center [676, 320] width 18 height 15
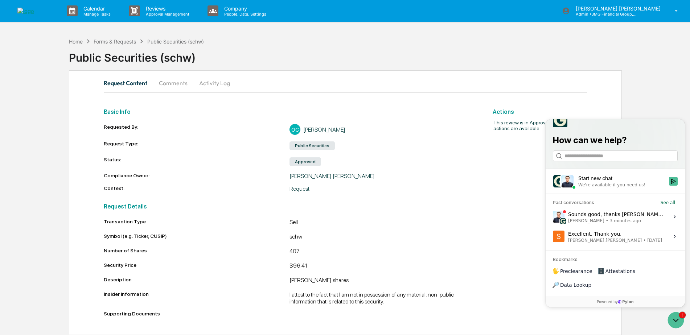
click at [640, 227] on label "Sounds good, thanks Steve! Jack Rasmussen • 3 minutes ago View issue" at bounding box center [615, 217] width 131 height 20
click at [553, 217] on button "View issue" at bounding box center [553, 217] width 0 height 0
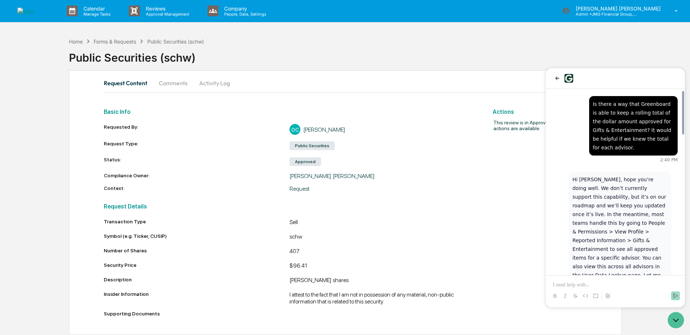
scroll to position [594, 0]
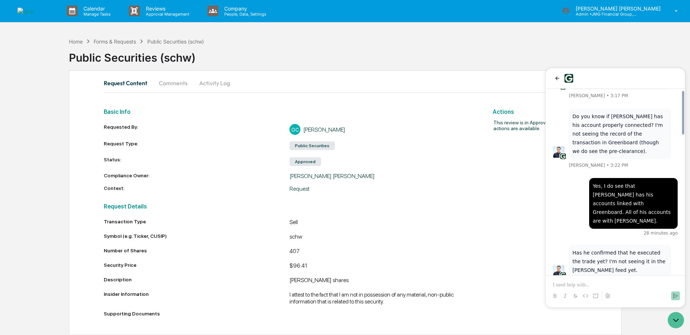
click at [577, 285] on p at bounding box center [615, 285] width 125 height 7
click at [606, 283] on p "**********" at bounding box center [615, 285] width 125 height 7
click at [616, 286] on p "**********" at bounding box center [615, 285] width 125 height 7
click at [674, 296] on icon "Send" at bounding box center [676, 296] width 5 height 5
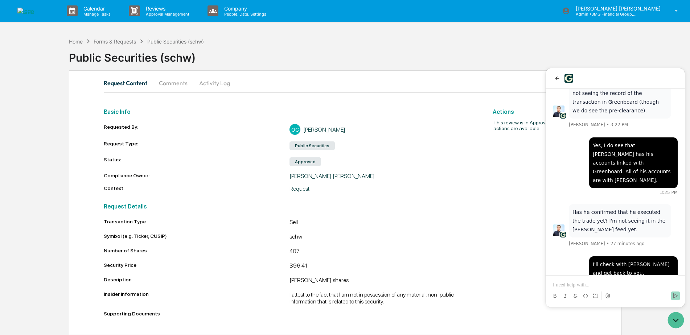
click at [175, 84] on button "Comments" at bounding box center [173, 82] width 40 height 17
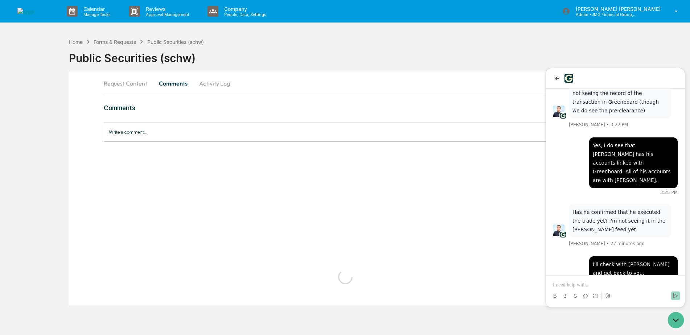
scroll to position [0, 0]
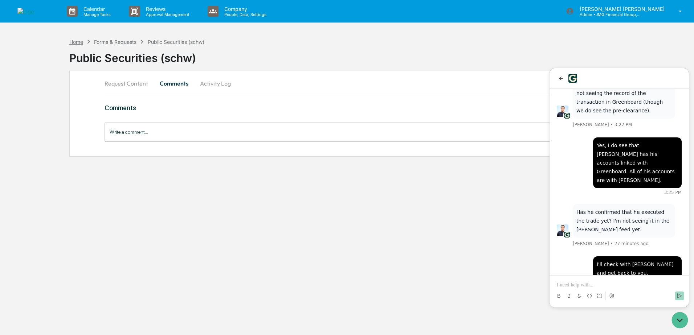
click at [81, 42] on div "Home" at bounding box center [76, 42] width 14 height 6
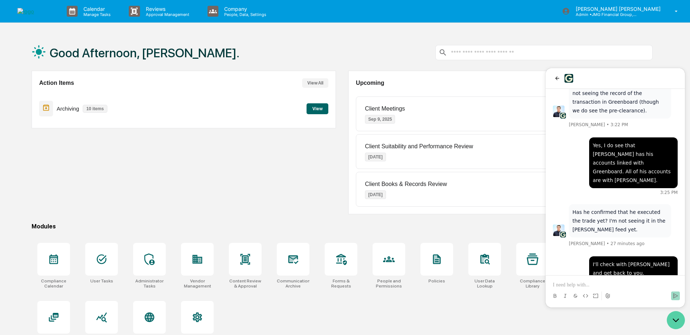
click at [676, 319] on icon "Open customer support" at bounding box center [676, 320] width 18 height 18
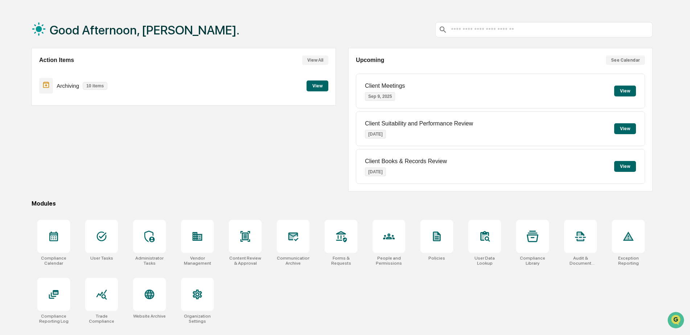
scroll to position [34, 0]
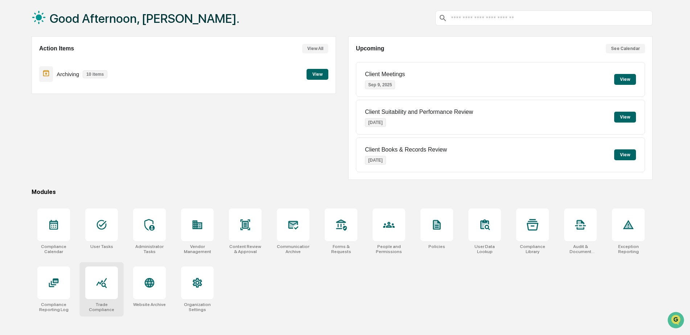
click at [110, 277] on div at bounding box center [101, 283] width 33 height 33
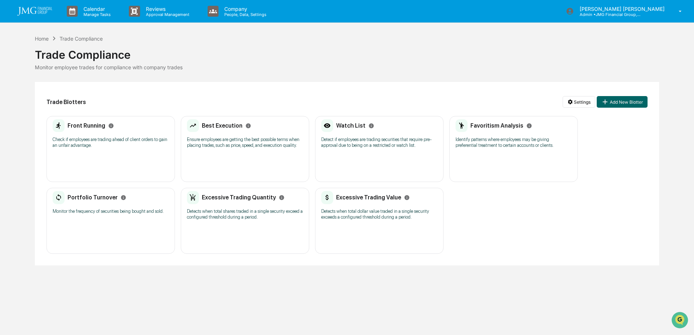
click at [355, 131] on div "Watch List" at bounding box center [347, 125] width 53 height 13
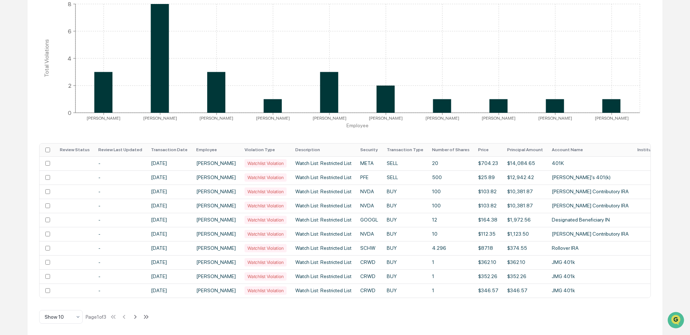
scroll to position [155, 0]
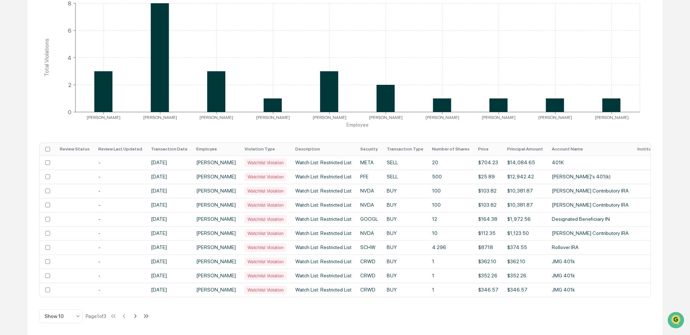
click at [172, 144] on th "Transaction Date" at bounding box center [169, 149] width 45 height 13
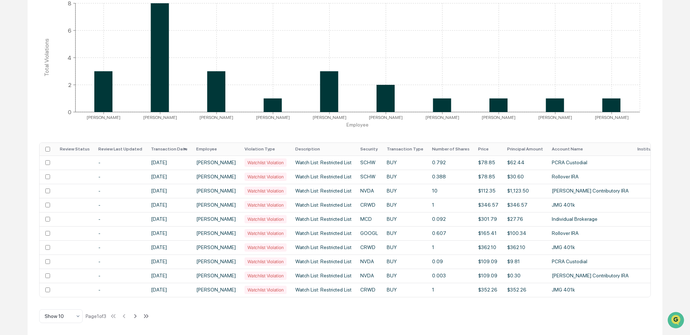
click at [172, 144] on th "Transaction Date" at bounding box center [169, 149] width 45 height 13
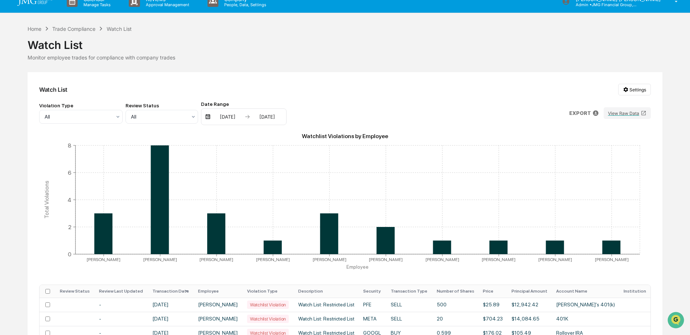
scroll to position [0, 0]
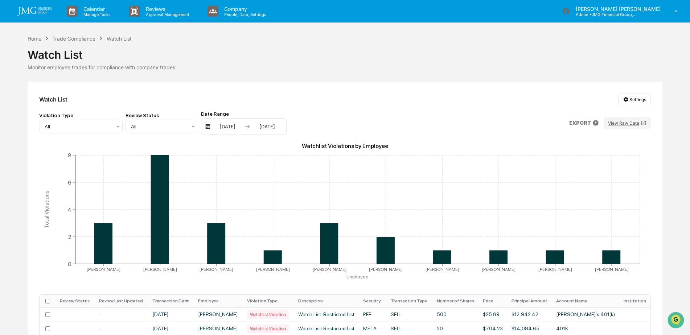
drag, startPoint x: 49, startPoint y: 13, endPoint x: 90, endPoint y: 32, distance: 44.8
click at [49, 13] on img at bounding box center [34, 11] width 35 height 9
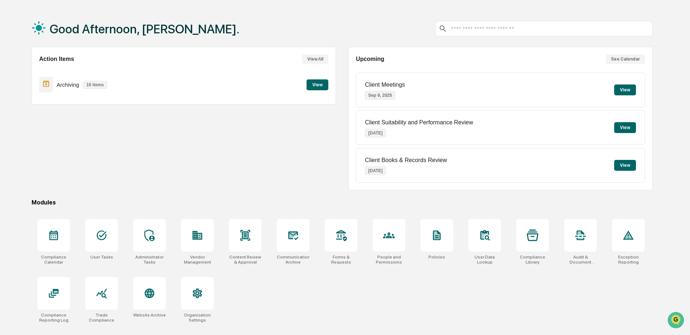
scroll to position [34, 0]
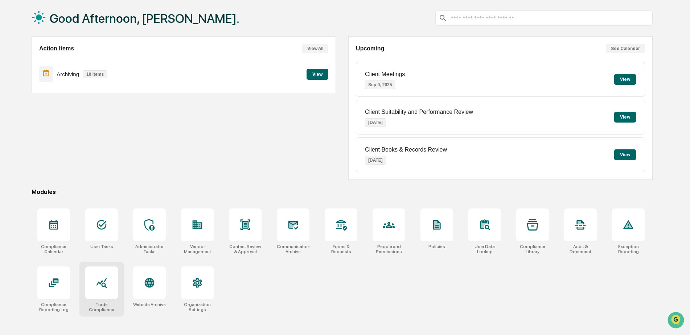
click at [96, 281] on icon at bounding box center [102, 283] width 12 height 12
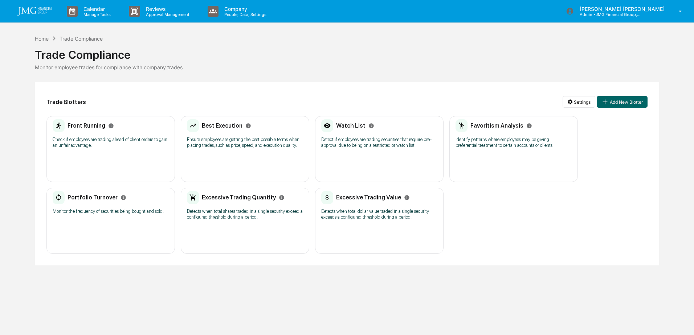
click at [350, 127] on h2 "Watch List" at bounding box center [350, 125] width 29 height 7
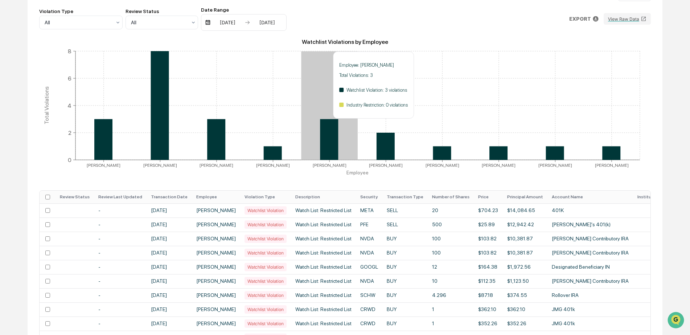
scroll to position [109, 0]
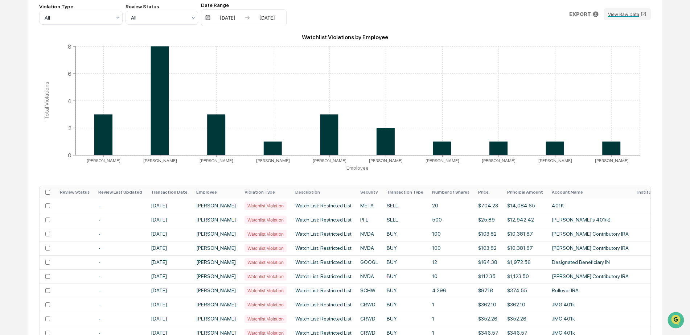
click at [184, 193] on th "Transaction Date" at bounding box center [169, 192] width 45 height 13
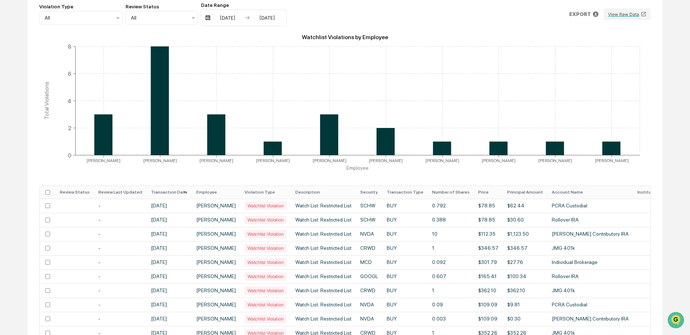
click at [183, 193] on th "Transaction Date" at bounding box center [169, 192] width 45 height 13
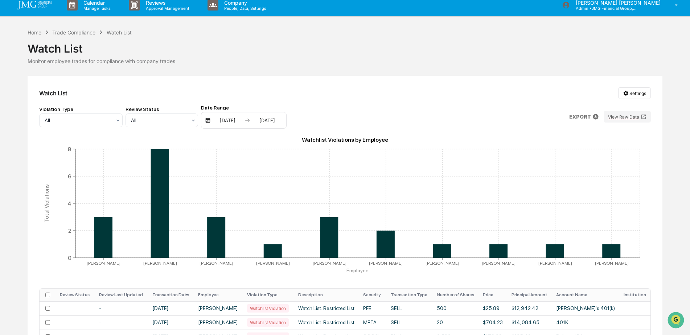
scroll to position [0, 0]
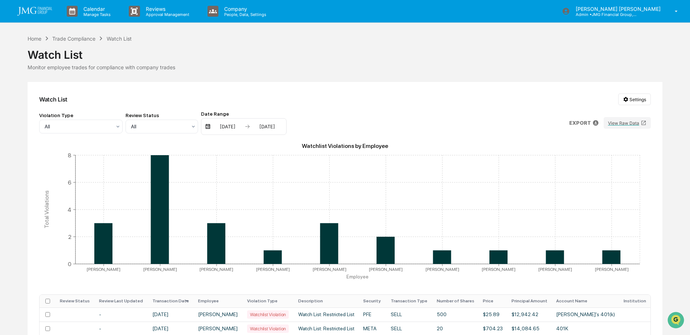
click at [46, 15] on img at bounding box center [34, 11] width 35 height 9
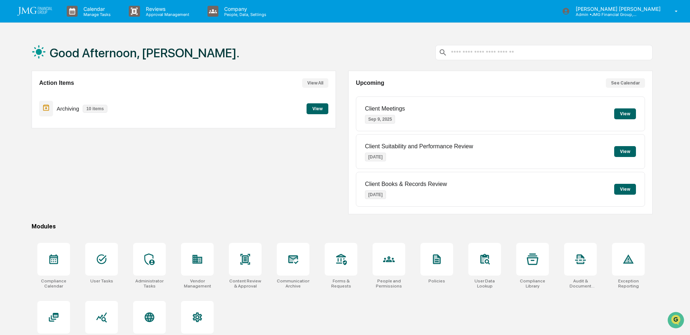
click at [48, 15] on img at bounding box center [34, 11] width 35 height 9
click at [680, 323] on icon "Open customer support" at bounding box center [676, 329] width 18 height 18
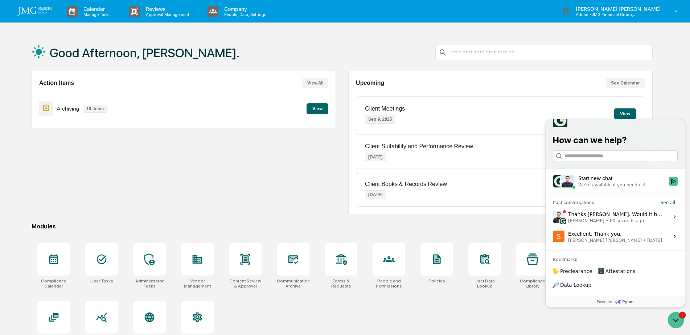
click at [636, 224] on span "[PERSON_NAME] • 60 seconds ago" at bounding box center [616, 221] width 97 height 6
click at [553, 217] on button "View issue" at bounding box center [553, 217] width 0 height 0
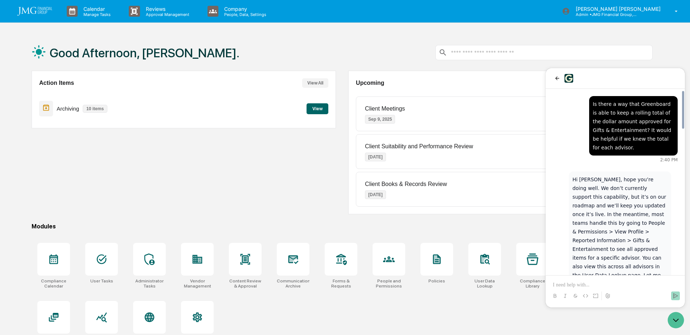
scroll to position [713, 0]
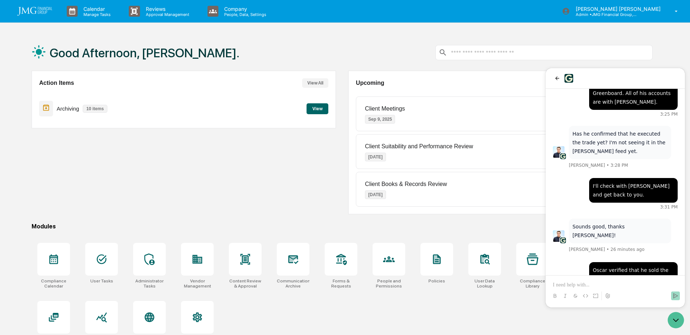
click at [592, 287] on p at bounding box center [615, 285] width 125 height 7
click at [595, 285] on p "**********" at bounding box center [615, 285] width 125 height 7
click at [677, 298] on icon "Send" at bounding box center [676, 296] width 6 height 6
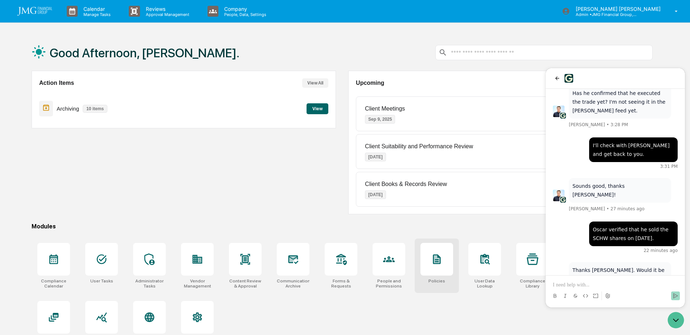
scroll to position [789, 0]
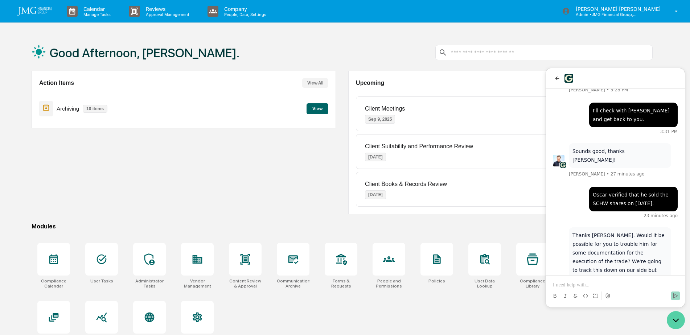
click at [673, 322] on icon "Open customer support" at bounding box center [676, 320] width 18 height 18
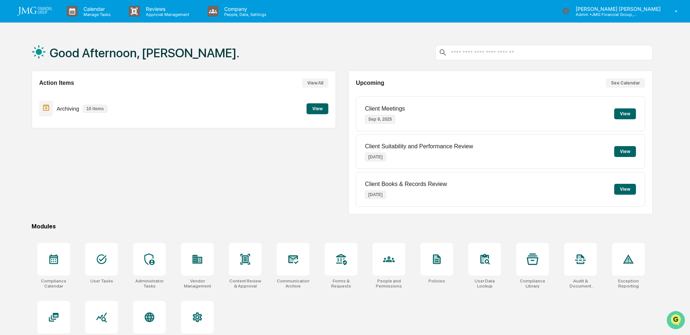
click at [671, 320] on icon "Open customer support" at bounding box center [676, 329] width 18 height 18
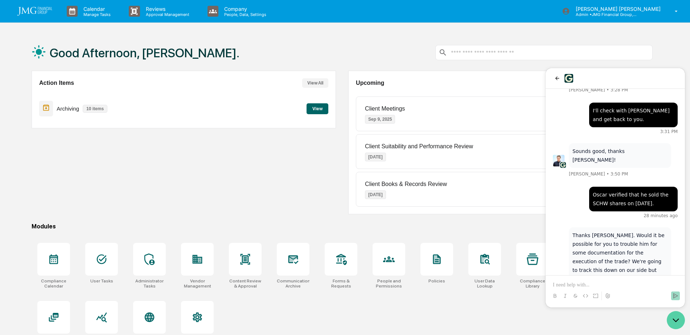
click at [678, 322] on icon "Open customer support" at bounding box center [676, 320] width 18 height 18
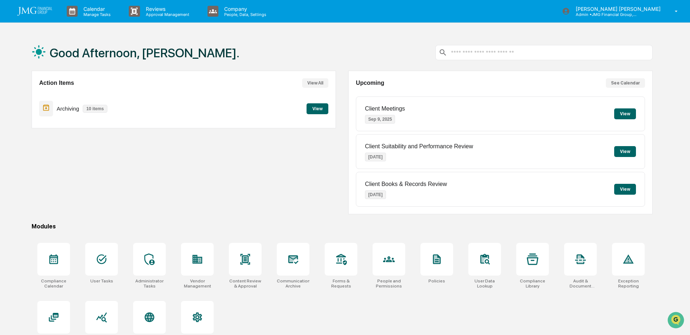
click at [685, 326] on div at bounding box center [677, 320] width 20 height 18
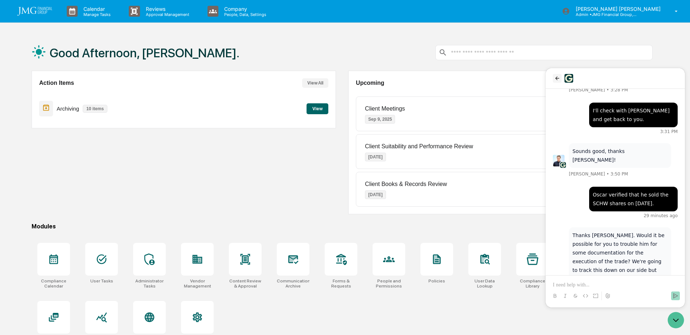
click at [558, 77] on icon "back" at bounding box center [558, 78] width 6 height 6
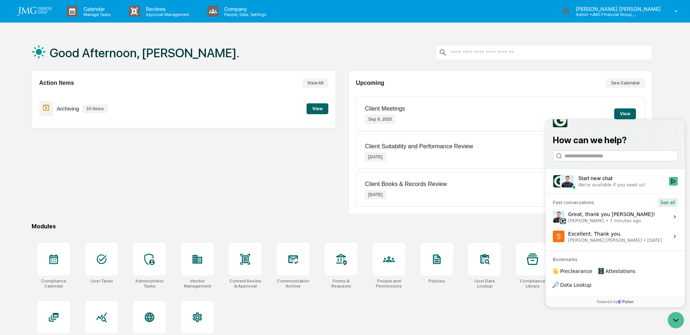
click at [662, 207] on button "See all" at bounding box center [668, 203] width 20 height 9
